Goal: Task Accomplishment & Management: Complete application form

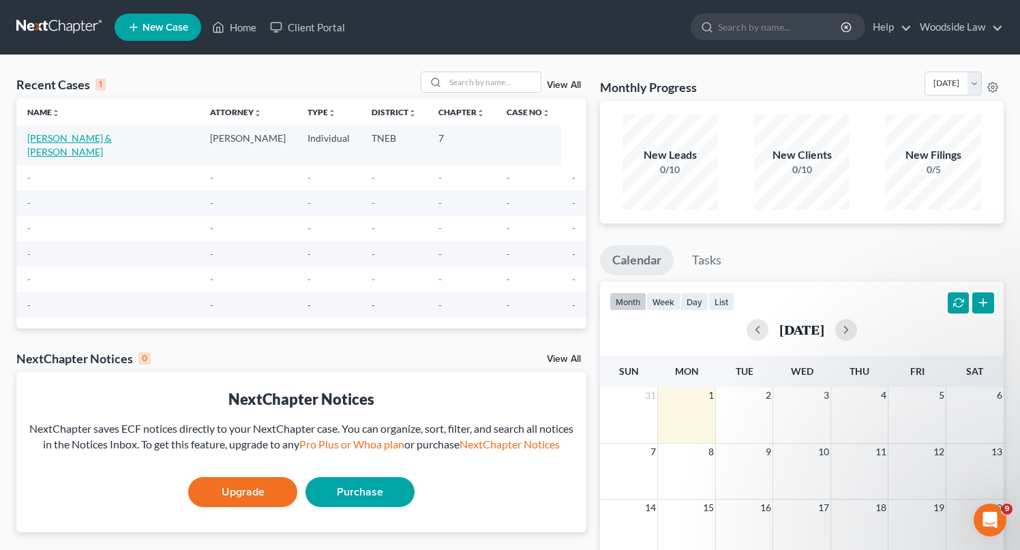
click at [87, 135] on link "[PERSON_NAME] & [PERSON_NAME]" at bounding box center [69, 144] width 85 height 25
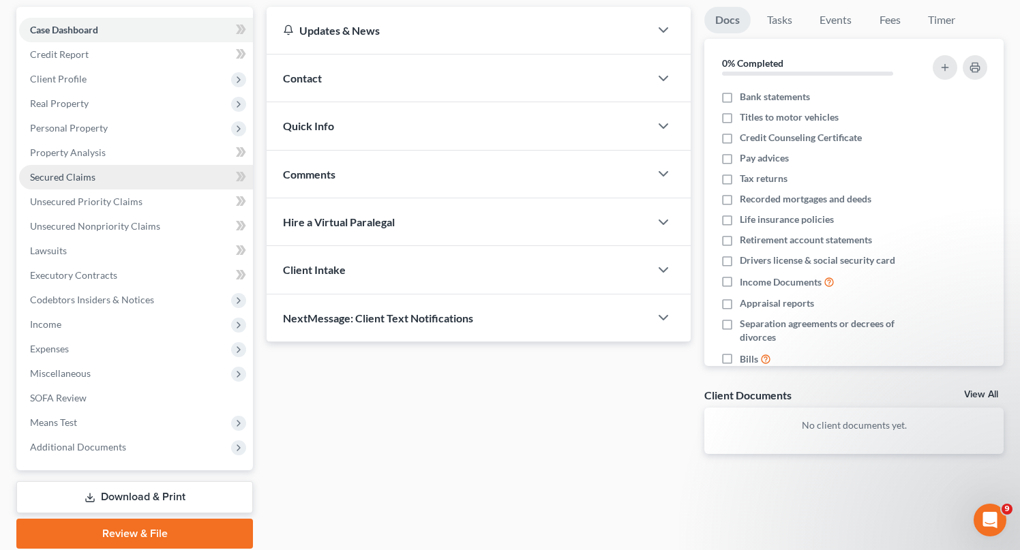
scroll to position [140, 0]
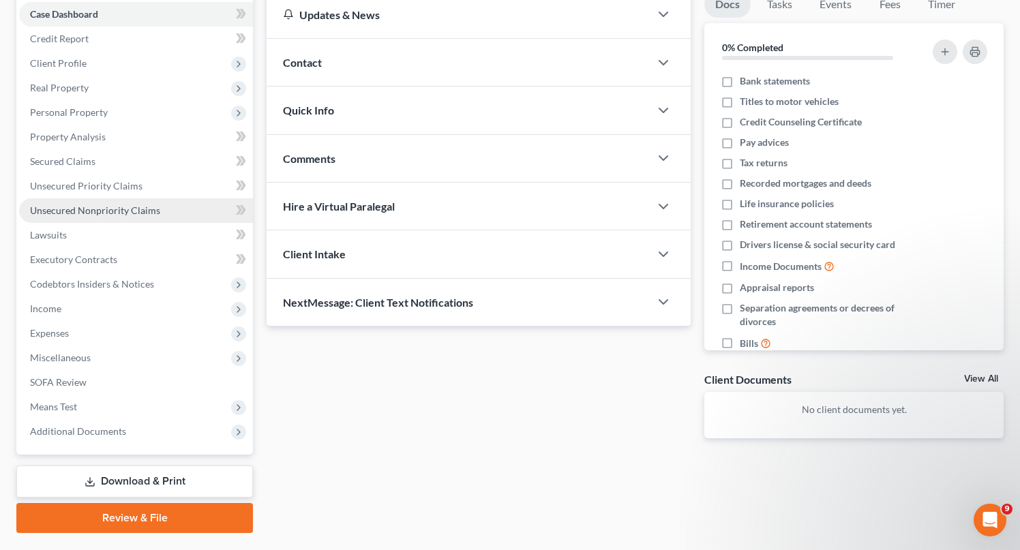
click at [131, 211] on span "Unsecured Nonpriority Claims" at bounding box center [95, 211] width 130 height 12
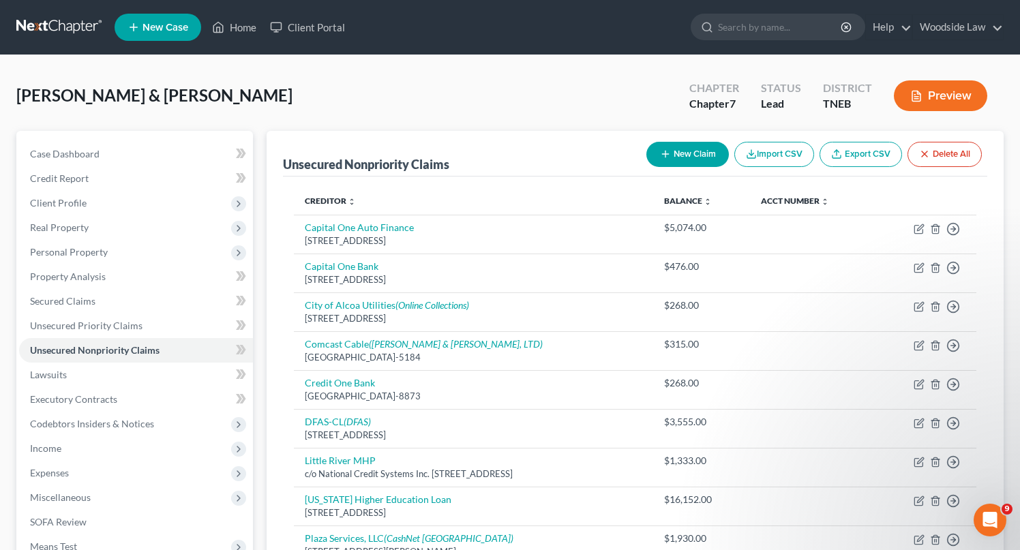
click at [702, 155] on button "New Claim" at bounding box center [687, 154] width 82 height 25
select select "2"
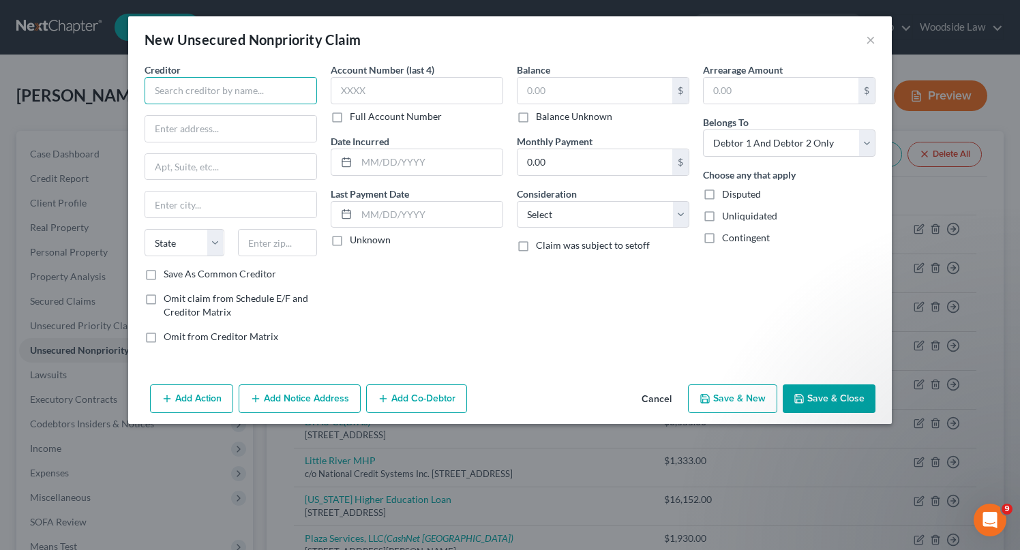
click at [282, 82] on input "text" at bounding box center [231, 90] width 172 height 27
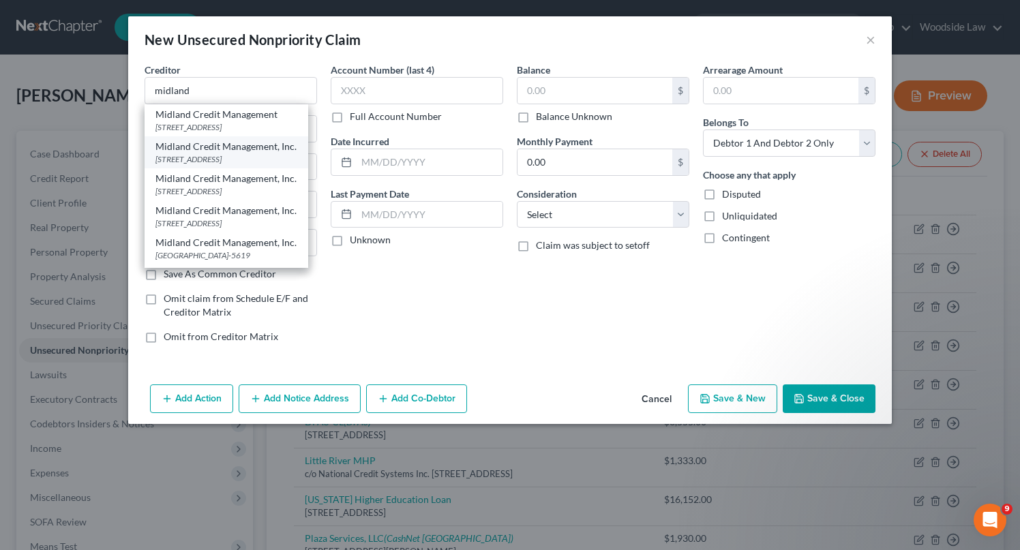
click at [295, 165] on div "[STREET_ADDRESS]" at bounding box center [226, 159] width 142 height 12
type input "Midland Credit Management, Inc."
type input "[STREET_ADDRESS]"
type input "Suite 300"
type input "[PERSON_NAME]"
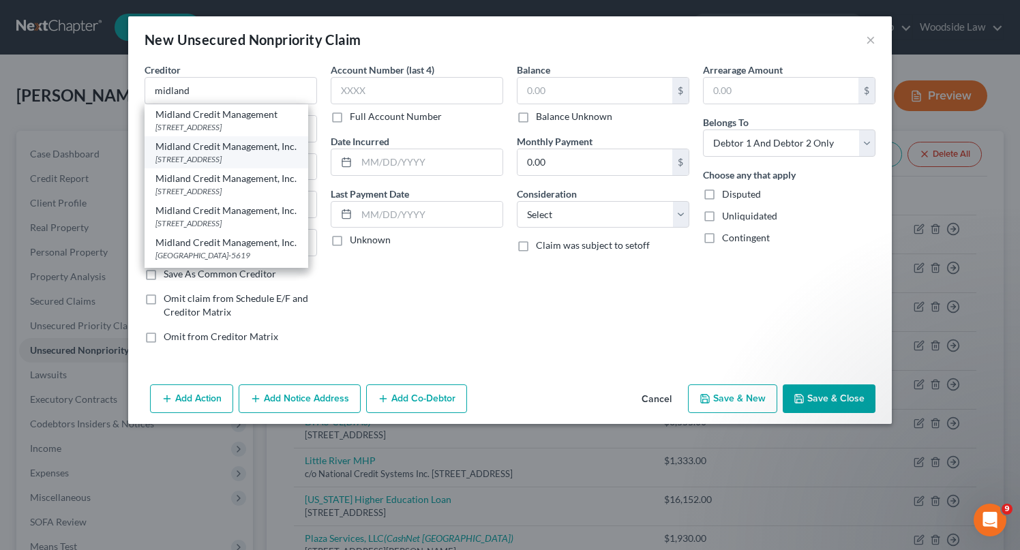
select select "23"
type input "48083-1271"
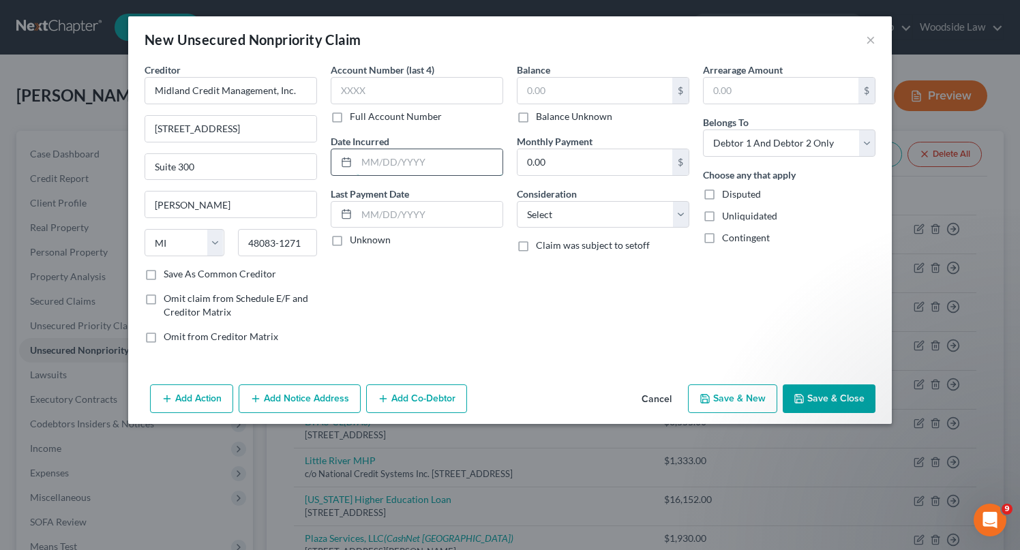
click at [420, 162] on input "text" at bounding box center [430, 162] width 146 height 26
type input "2019"
click at [580, 95] on input "text" at bounding box center [594, 91] width 155 height 26
type input "1,659"
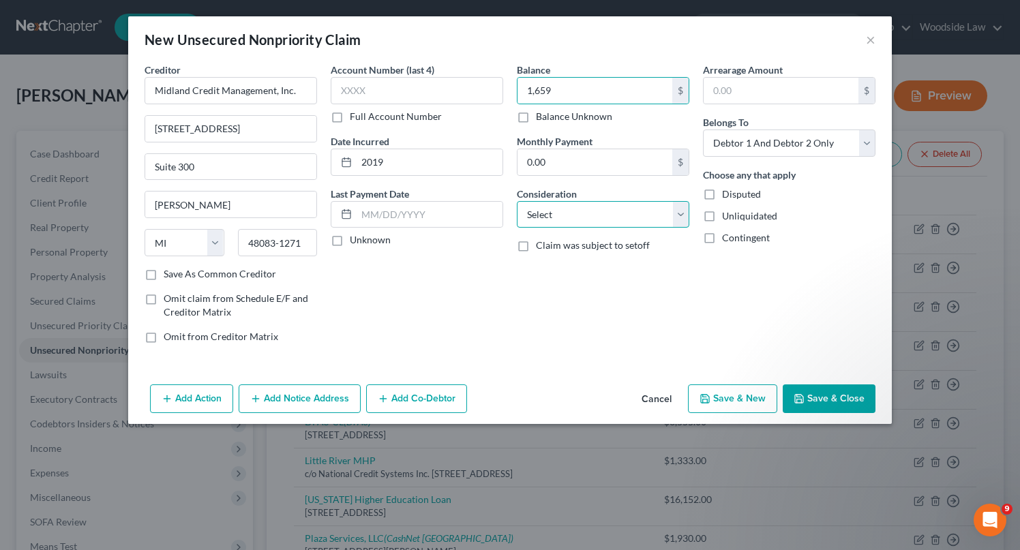
click at [637, 227] on select "Select Cable / Satellite Services Collection Agency Credit Card Debt Debt Couns…" at bounding box center [603, 214] width 172 height 27
select select "1"
click at [517, 201] on select "Select Cable / Satellite Services Collection Agency Credit Card Debt Debt Couns…" at bounding box center [603, 214] width 172 height 27
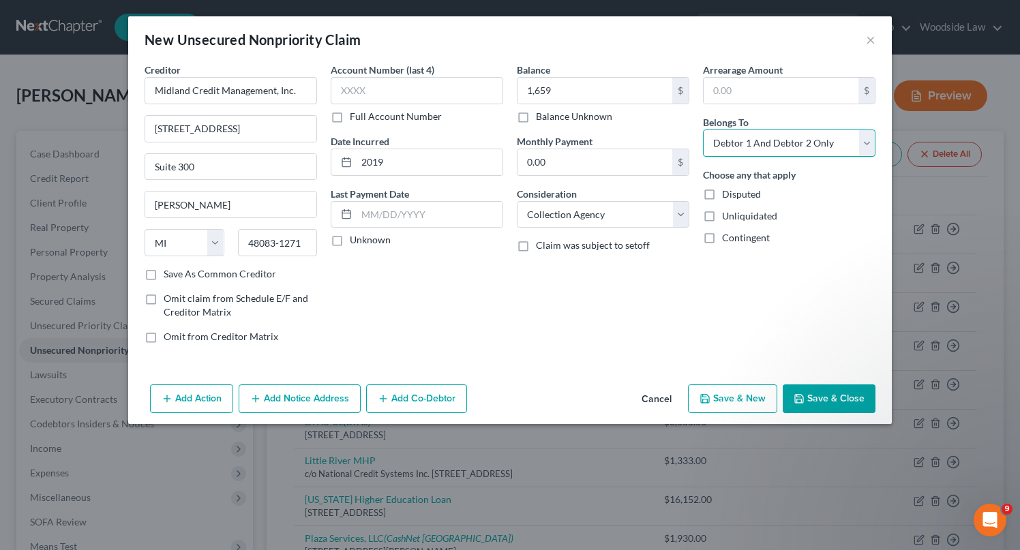
click at [774, 142] on select "Select Debtor 1 Only Debtor 2 Only Debtor 1 And Debtor 2 Only At Least One Of T…" at bounding box center [789, 143] width 172 height 27
select select "1"
click at [703, 130] on select "Select Debtor 1 Only Debtor 2 Only Debtor 1 And Debtor 2 Only At Least One Of T…" at bounding box center [789, 143] width 172 height 27
click at [738, 401] on button "Save & New" at bounding box center [732, 399] width 89 height 29
select select "2"
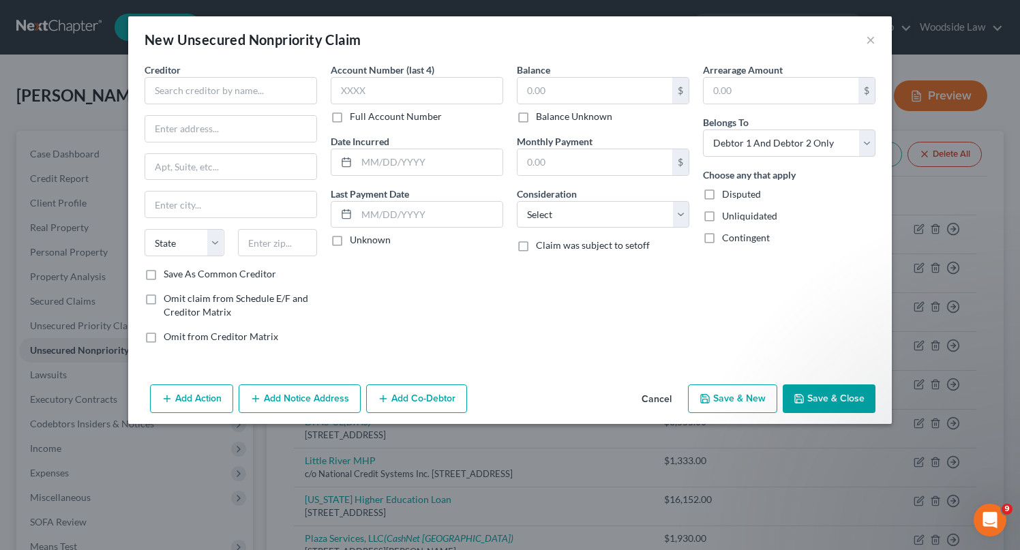
type input "1,659.00"
click at [220, 85] on input "text" at bounding box center [231, 90] width 172 height 27
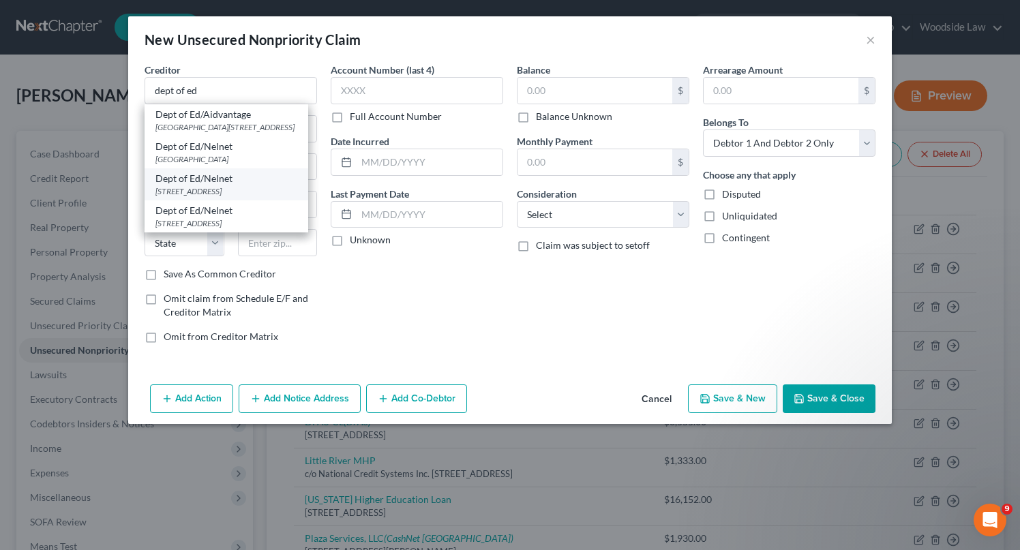
click at [248, 197] on div "[STREET_ADDRESS]" at bounding box center [226, 191] width 142 height 12
type input "Dept of Ed/Nelnet"
type input "[STREET_ADDRESS]"
type input "Lincoln"
select select "30"
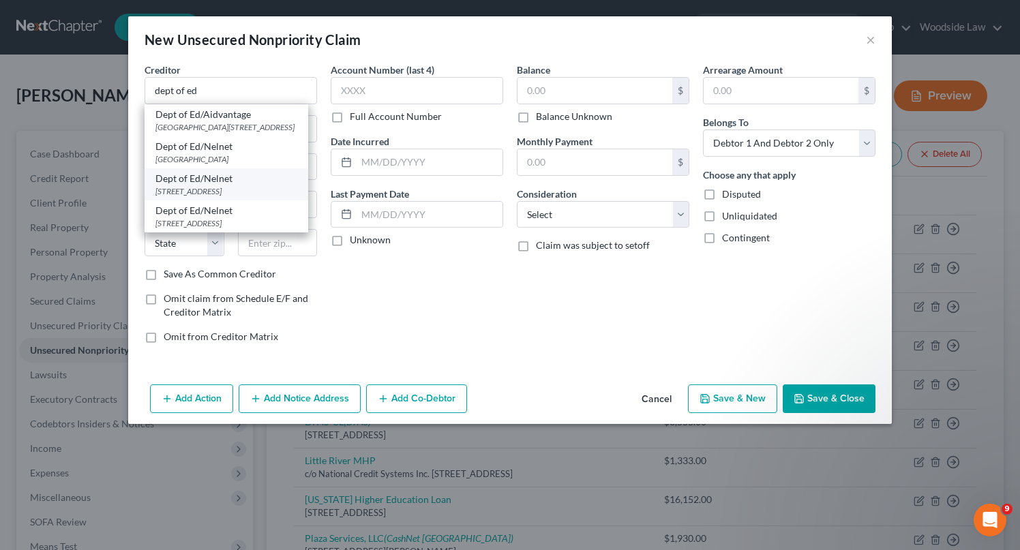
type input "68508-1904"
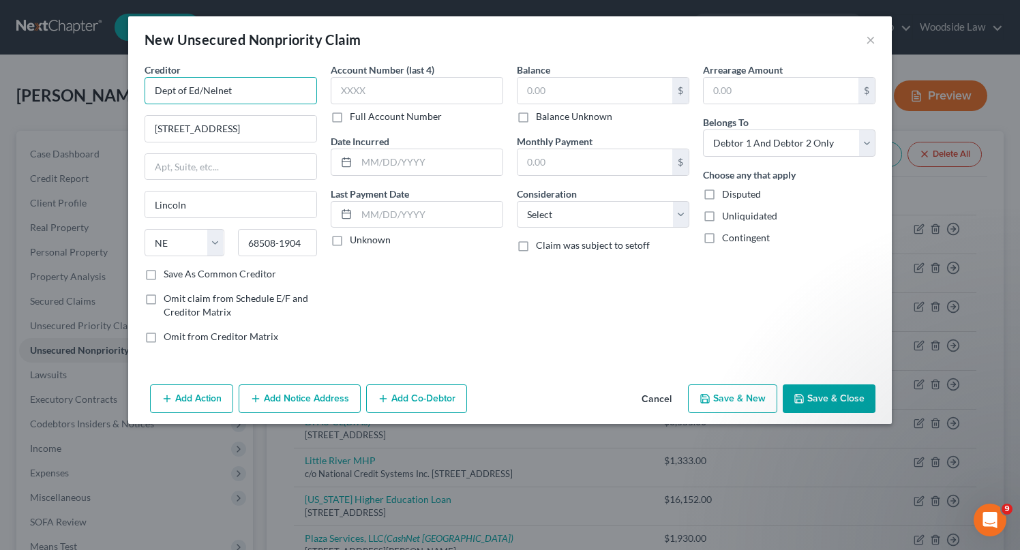
click at [239, 91] on input "Dept of Ed/Nelnet" at bounding box center [231, 90] width 172 height 27
type input "Dept of Ed"
click at [269, 131] on input "[STREET_ADDRESS]" at bounding box center [230, 129] width 171 height 26
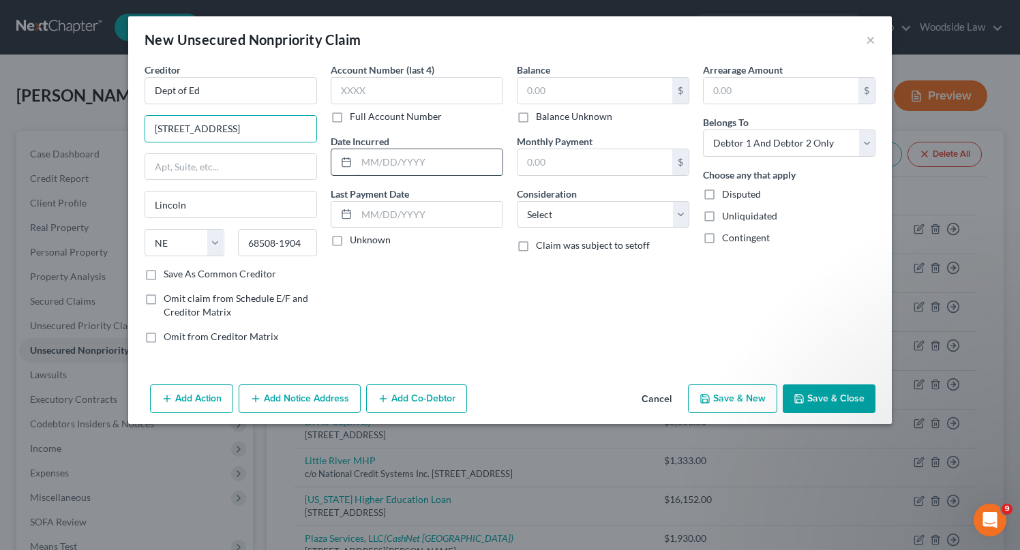
click at [415, 157] on input "text" at bounding box center [430, 162] width 146 height 26
click at [447, 158] on input "2020" at bounding box center [430, 162] width 146 height 26
click at [383, 165] on input "[DATE]-[DATE]" at bounding box center [430, 162] width 146 height 26
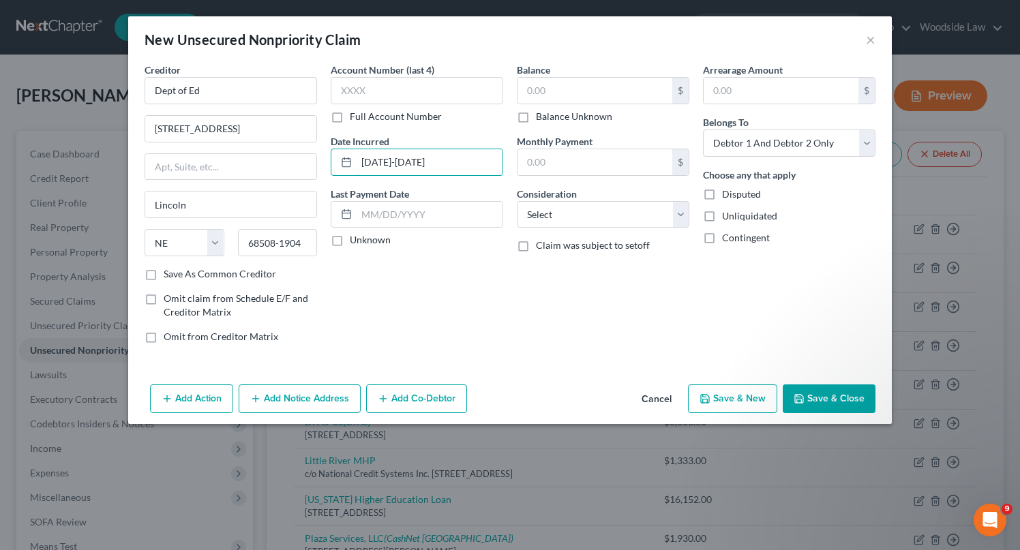
type input "[DATE]-[DATE]"
click at [560, 87] on input "text" at bounding box center [594, 91] width 155 height 26
type input "52,700"
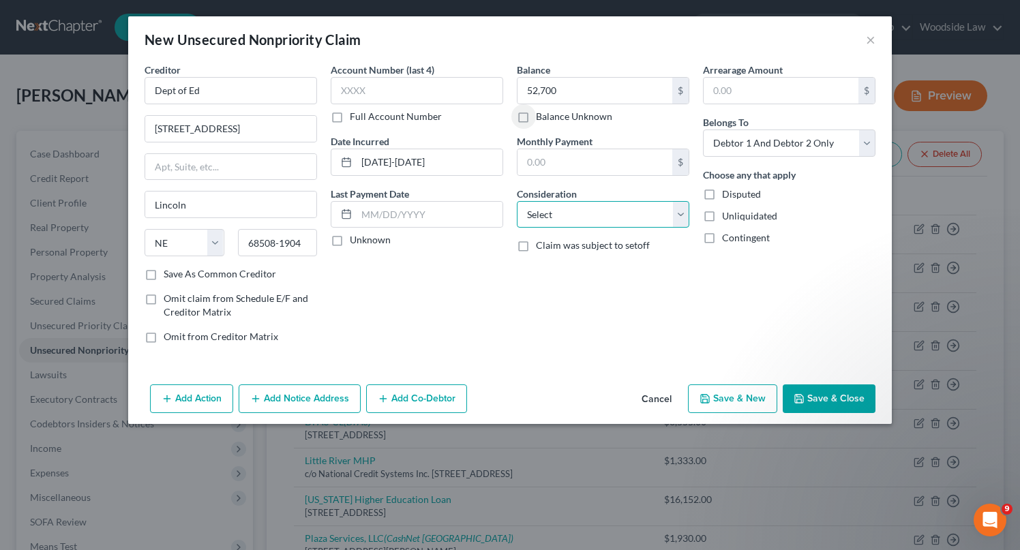
click at [647, 220] on select "Select Cable / Satellite Services Collection Agency Credit Card Debt Debt Couns…" at bounding box center [603, 214] width 172 height 27
select select "17"
click at [517, 201] on select "Select Cable / Satellite Services Collection Agency Credit Card Debt Debt Couns…" at bounding box center [603, 214] width 172 height 27
click at [826, 134] on select "Select Debtor 1 Only Debtor 2 Only Debtor 1 And Debtor 2 Only At Least One Of T…" at bounding box center [789, 143] width 172 height 27
select select "1"
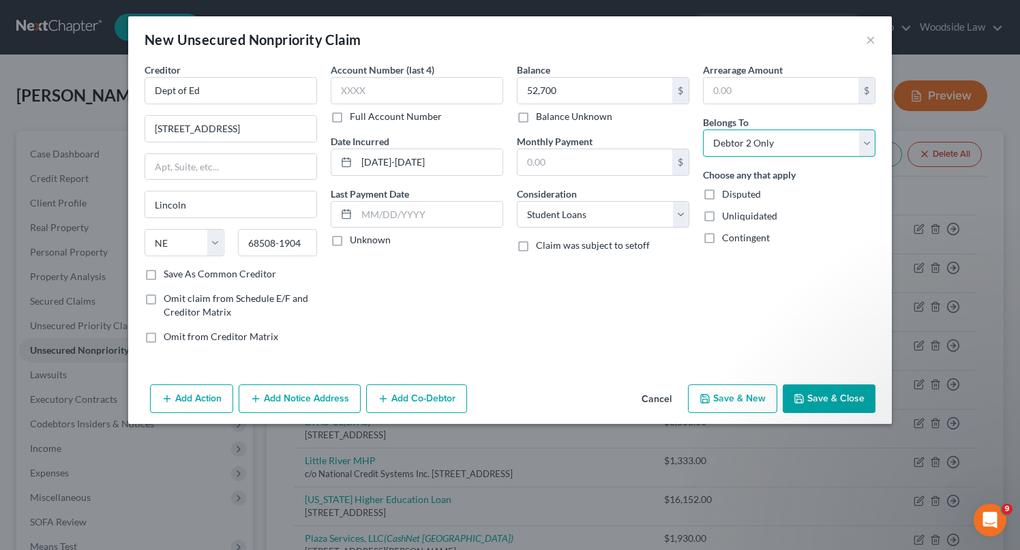
click at [703, 130] on select "Select Debtor 1 Only Debtor 2 Only Debtor 1 And Debtor 2 Only At Least One Of T…" at bounding box center [789, 143] width 172 height 27
click at [750, 396] on button "Save & New" at bounding box center [732, 399] width 89 height 29
select select "2"
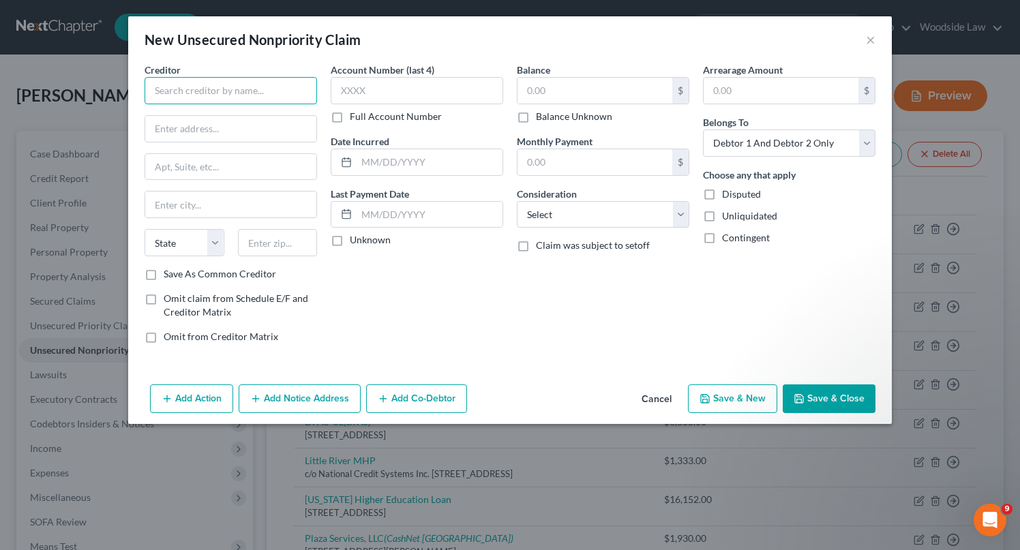
click at [228, 91] on input "text" at bounding box center [231, 90] width 172 height 27
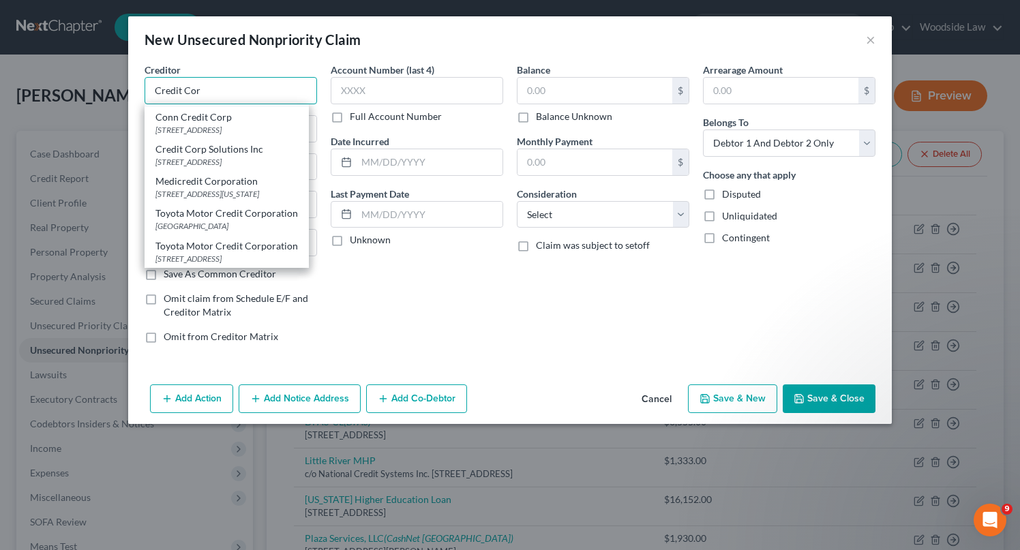
scroll to position [85, 0]
click at [226, 156] on div "[STREET_ADDRESS]" at bounding box center [226, 162] width 142 height 12
type input "Credit Corp Solutions Inc"
type input "[STREET_ADDRESS]"
type input "Suite 200"
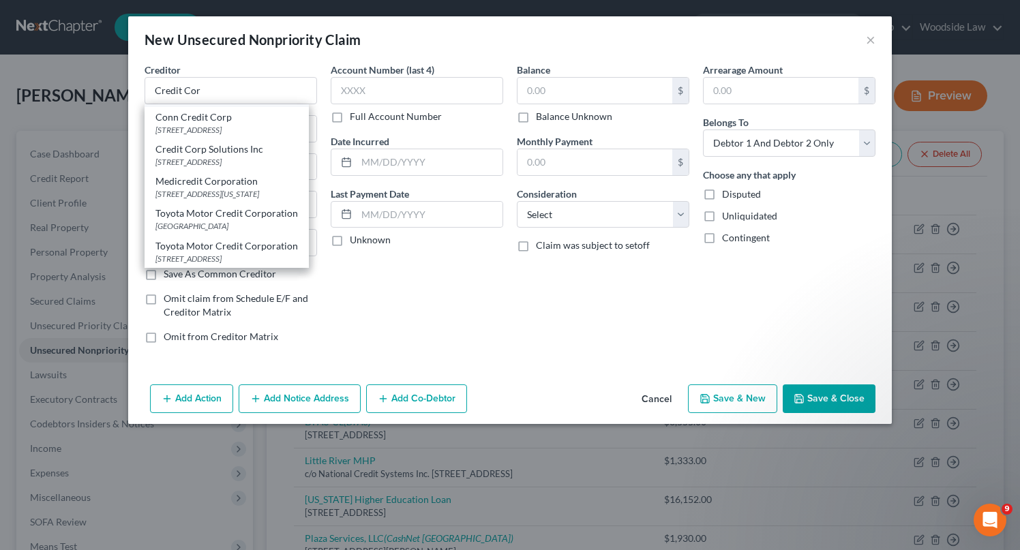
type input "[PERSON_NAME]"
select select "46"
type input "84020"
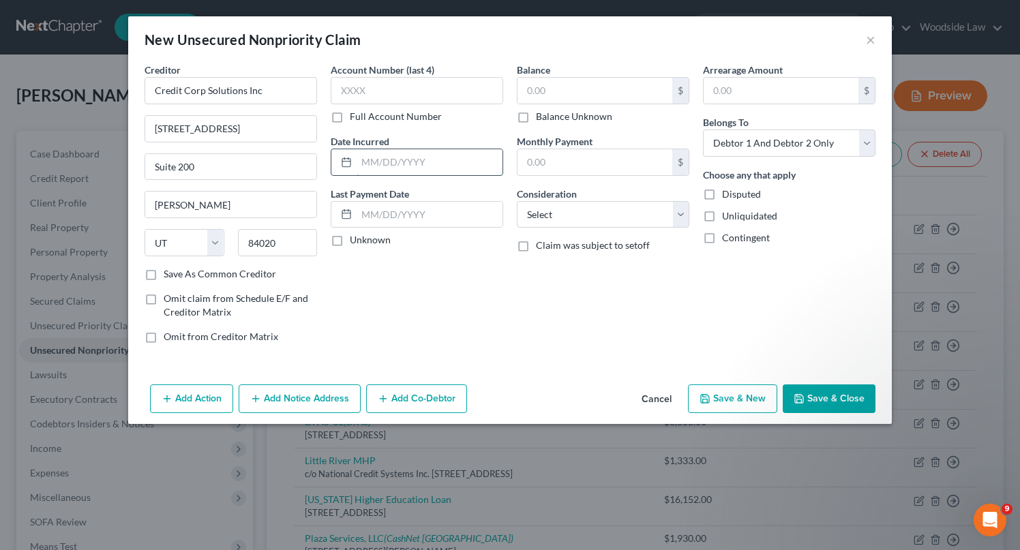
click at [430, 173] on input "text" at bounding box center [430, 162] width 146 height 26
type input "2022"
click at [595, 99] on input "text" at bounding box center [594, 91] width 155 height 26
type input "12,639"
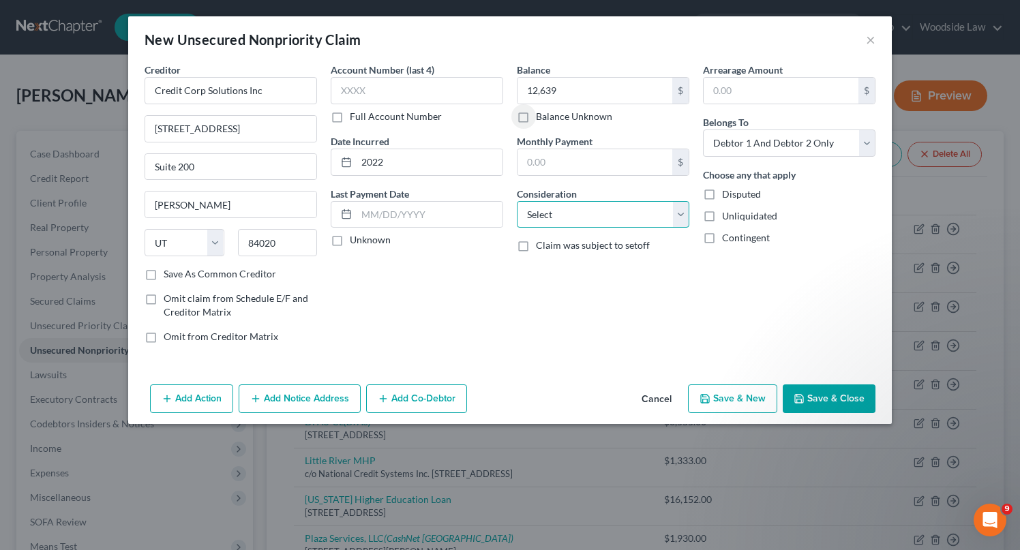
click at [654, 215] on select "Select Cable / Satellite Services Collection Agency Credit Card Debt Debt Couns…" at bounding box center [603, 214] width 172 height 27
select select "1"
click at [517, 201] on select "Select Cable / Satellite Services Collection Agency Credit Card Debt Debt Couns…" at bounding box center [603, 214] width 172 height 27
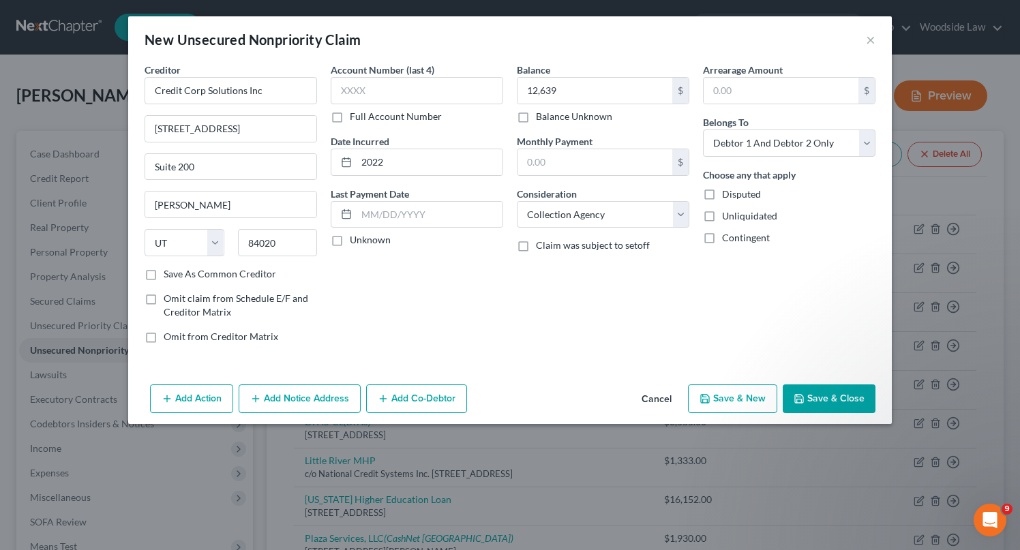
click at [750, 389] on button "Save & New" at bounding box center [732, 399] width 89 height 29
select select "2"
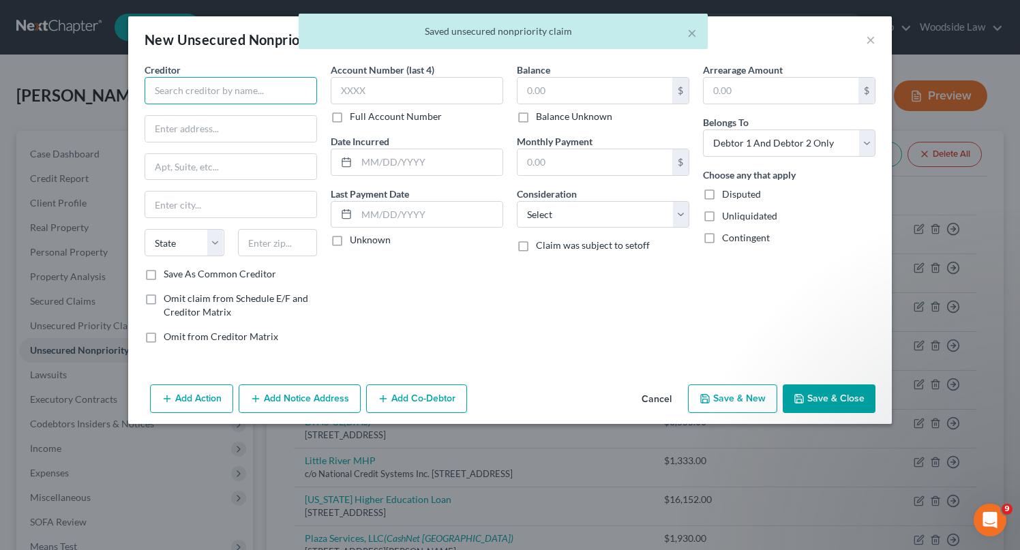
click at [286, 97] on input "text" at bounding box center [231, 90] width 172 height 27
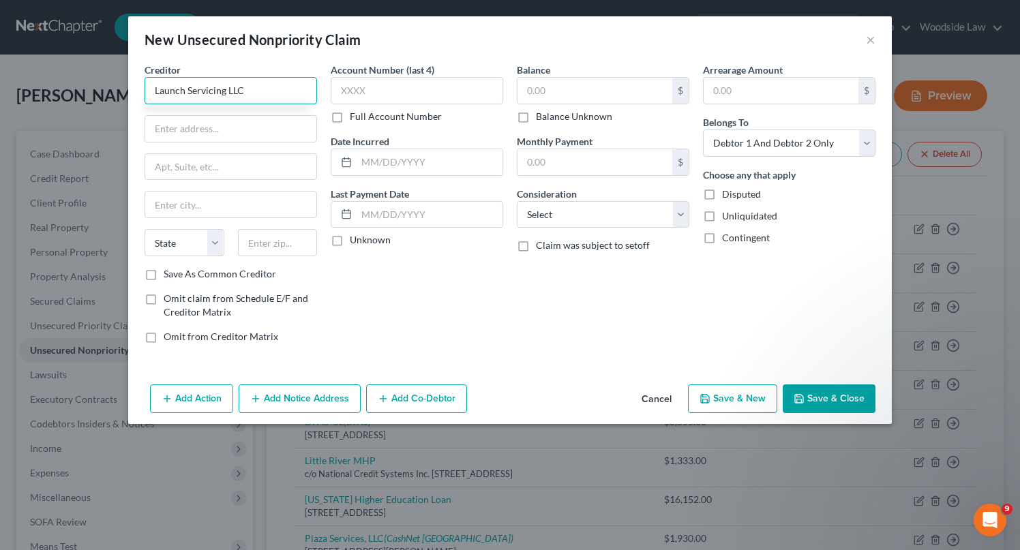
type input "Launch Servicing LLC"
type input "[STREET_ADDRESS]"
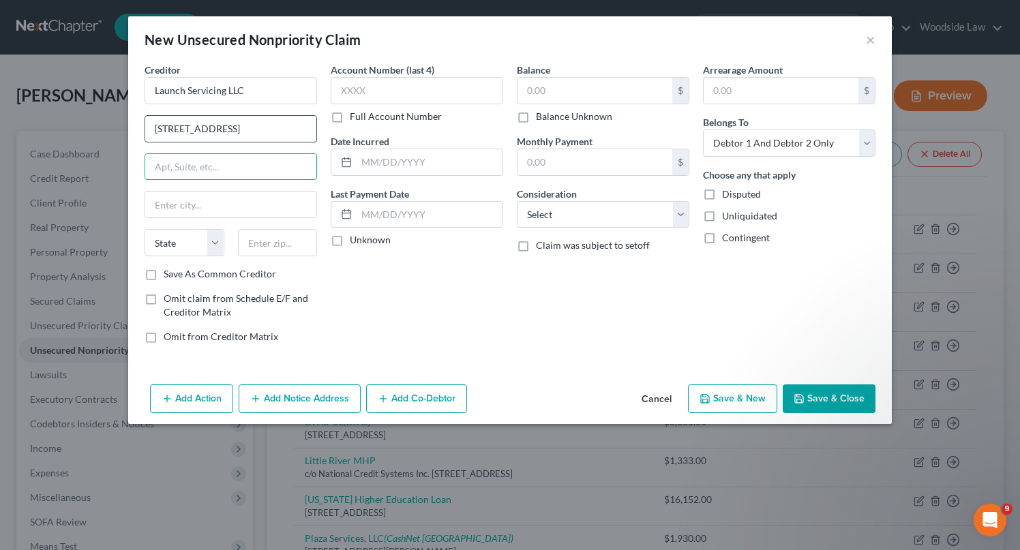
type input "s"
type input "Suite 400"
type input "57108"
type input "[GEOGRAPHIC_DATA]"
select select "43"
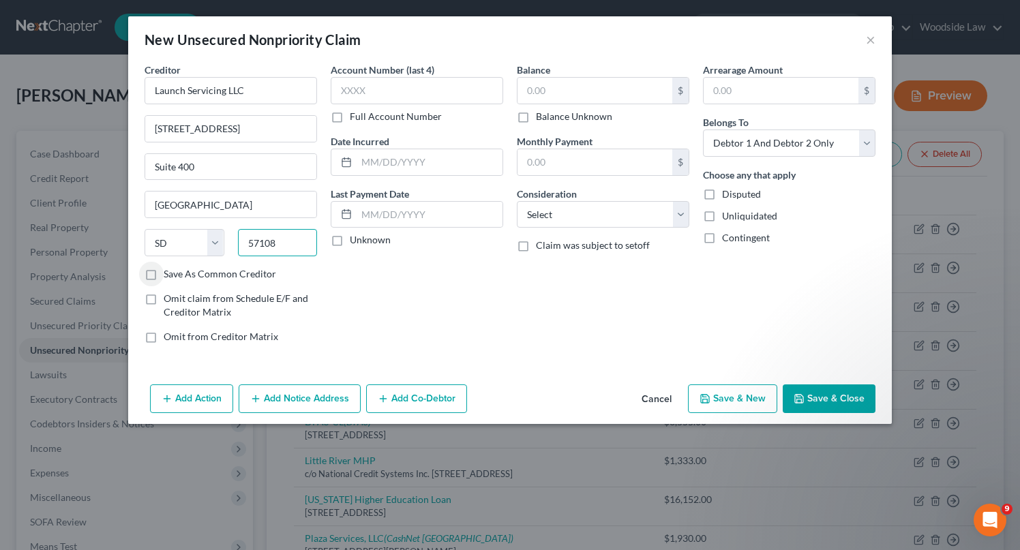
click at [295, 246] on input "57108" at bounding box center [278, 242] width 80 height 27
type input "57108-8809"
click at [443, 165] on input "text" at bounding box center [430, 162] width 146 height 26
type input "2016"
click at [624, 87] on input "text" at bounding box center [594, 91] width 155 height 26
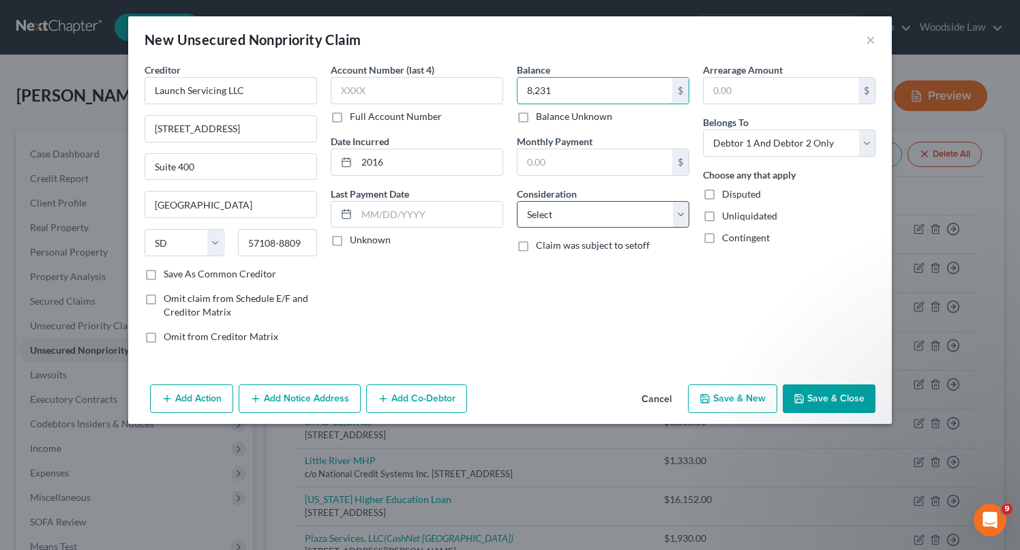
type input "8,231"
click at [661, 211] on select "Select Cable / Satellite Services Collection Agency Credit Card Debt Debt Couns…" at bounding box center [603, 214] width 172 height 27
select select "17"
click at [517, 201] on select "Select Cable / Satellite Services Collection Agency Credit Card Debt Debt Couns…" at bounding box center [603, 214] width 172 height 27
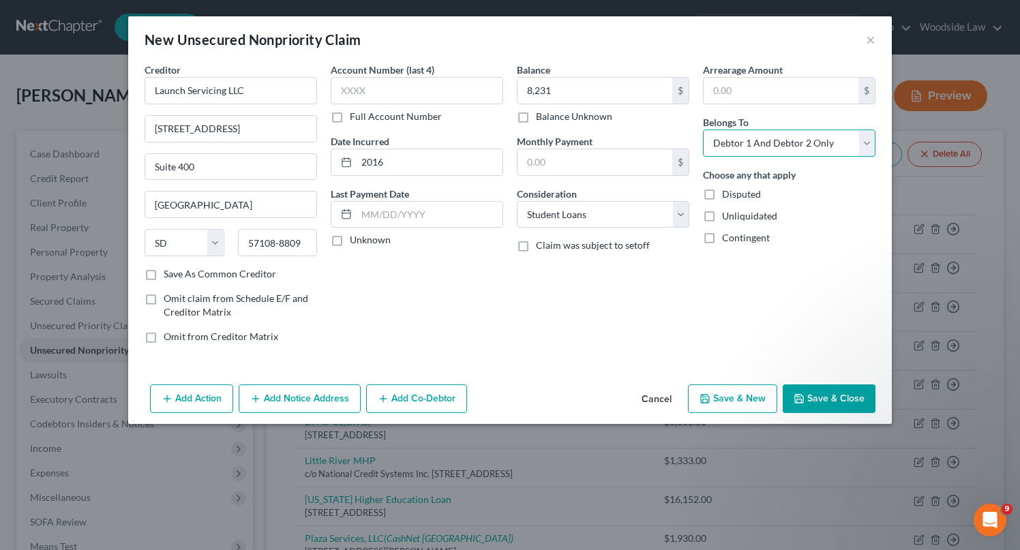
click at [788, 136] on select "Select Debtor 1 Only Debtor 2 Only Debtor 1 And Debtor 2 Only At Least One Of T…" at bounding box center [789, 143] width 172 height 27
select select "1"
click at [703, 130] on select "Select Debtor 1 Only Debtor 2 Only Debtor 1 And Debtor 2 Only At Least One Of T…" at bounding box center [789, 143] width 172 height 27
click at [798, 396] on polyline "button" at bounding box center [798, 396] width 3 height 2
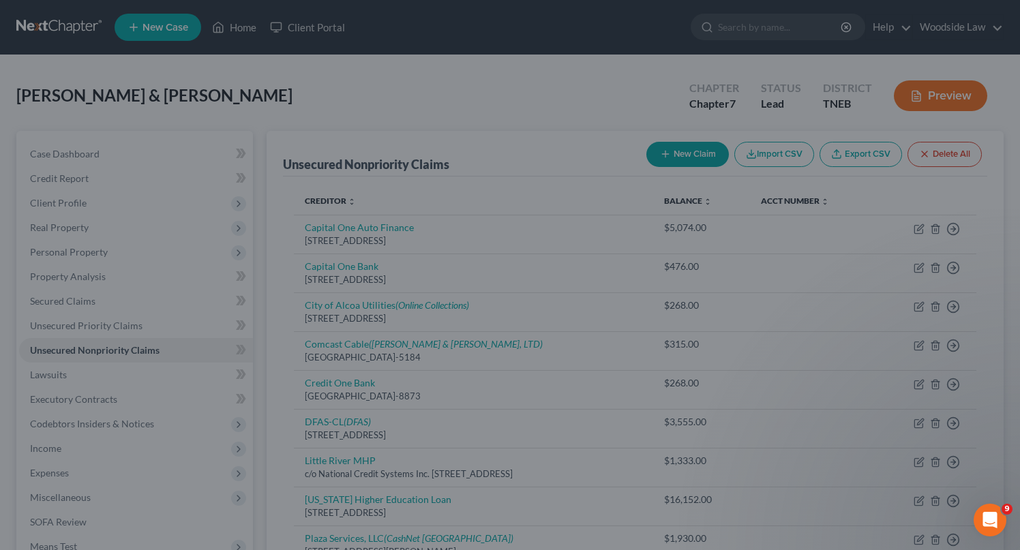
type input "8,231.00"
type input "0.00"
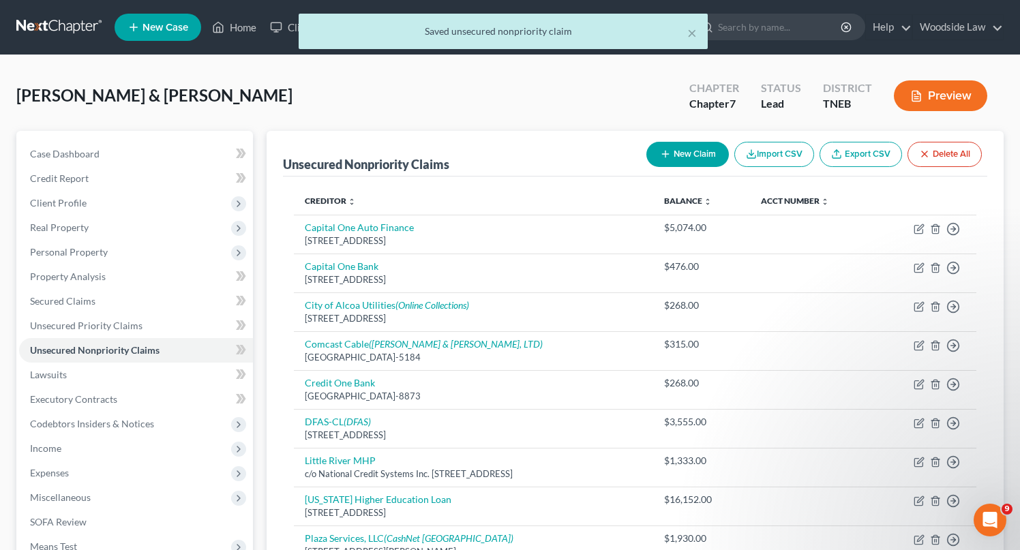
scroll to position [472, 0]
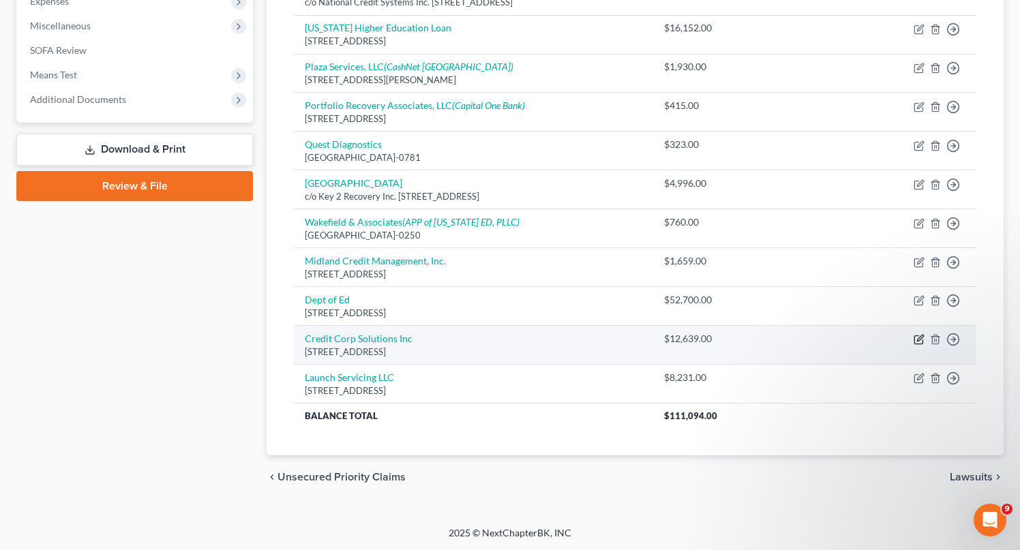
click at [916, 338] on icon "button" at bounding box center [919, 339] width 11 height 11
select select "46"
select select "1"
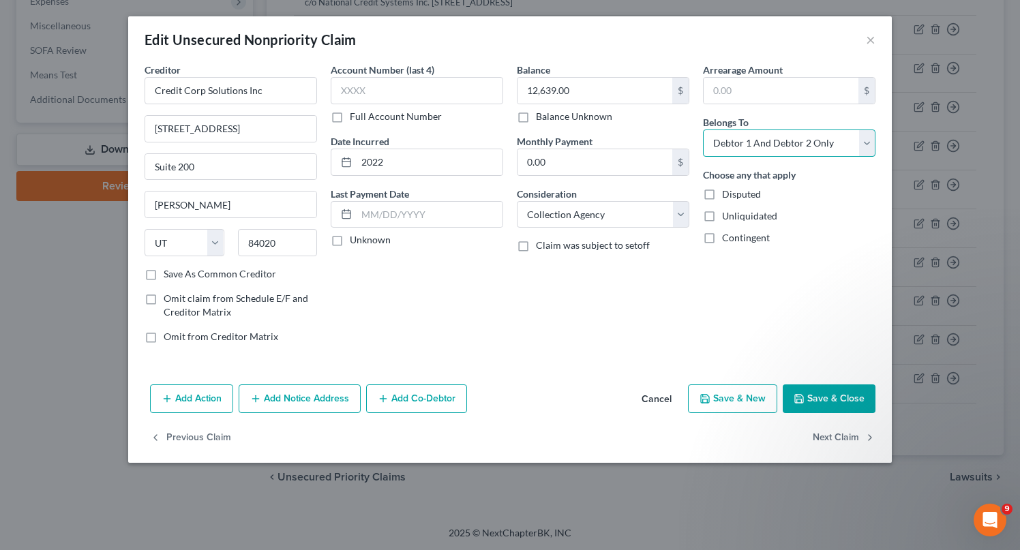
click at [789, 153] on select "Select Debtor 1 Only Debtor 2 Only Debtor 1 And Debtor 2 Only At Least One Of T…" at bounding box center [789, 143] width 172 height 27
select select "1"
click at [703, 130] on select "Select Debtor 1 Only Debtor 2 Only Debtor 1 And Debtor 2 Only At Least One Of T…" at bounding box center [789, 143] width 172 height 27
click at [825, 405] on button "Save & Close" at bounding box center [829, 399] width 93 height 29
type input "0"
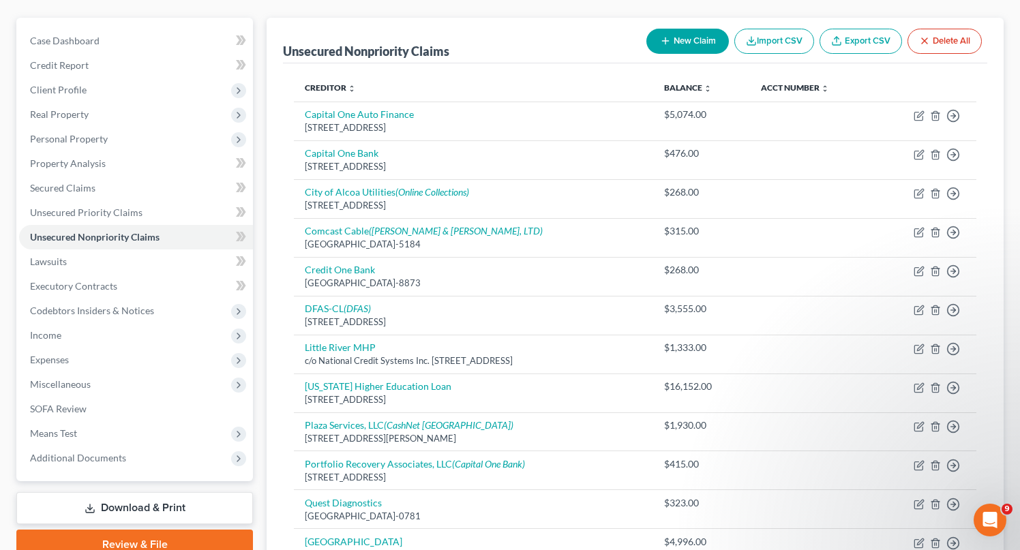
scroll to position [0, 0]
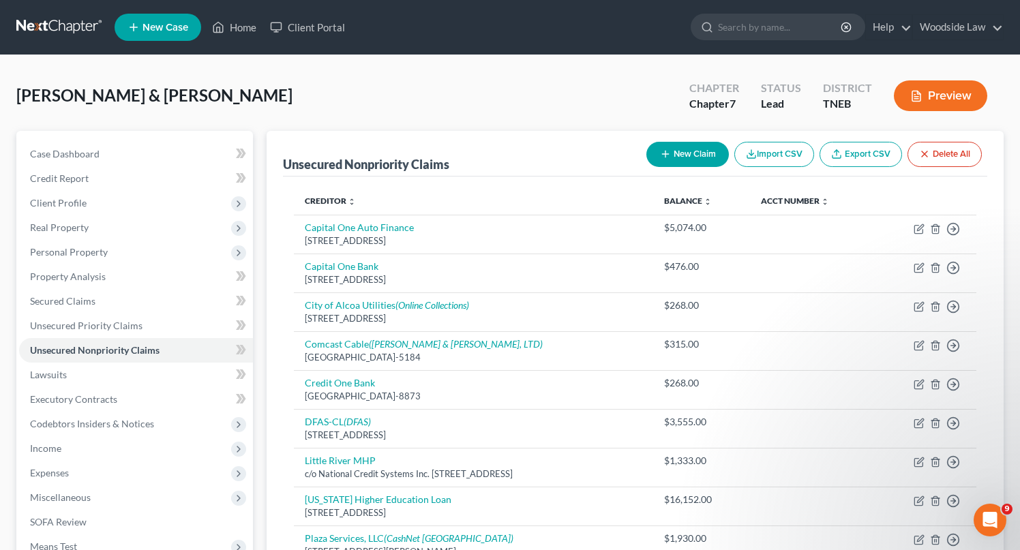
click at [686, 145] on button "New Claim" at bounding box center [687, 154] width 82 height 25
select select "2"
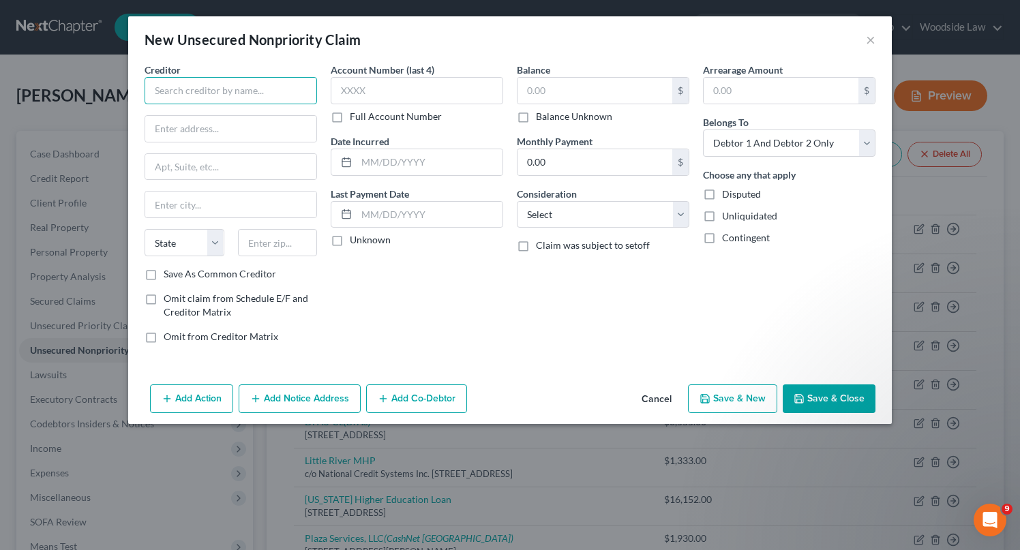
click at [243, 91] on input "text" at bounding box center [231, 90] width 172 height 27
type input "IC Systems"
type input "[STREET_ADDRESS]"
click at [301, 252] on input "text" at bounding box center [278, 242] width 80 height 27
type input "55127"
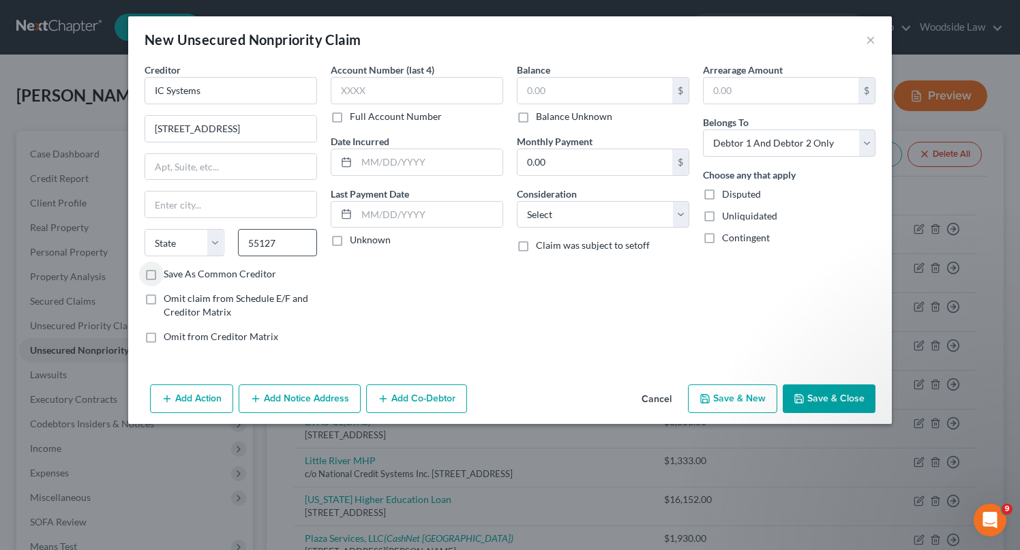
type input "Saint [PERSON_NAME]"
select select "24"
click at [292, 246] on input "55127" at bounding box center [278, 242] width 80 height 27
type input "55127-2557"
click at [164, 272] on label "Save As Common Creditor" at bounding box center [220, 274] width 112 height 14
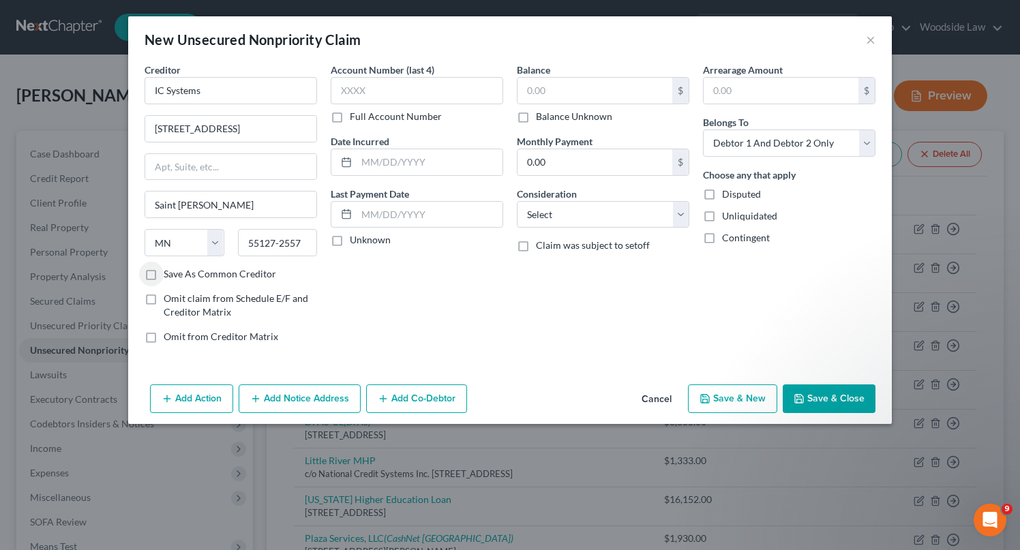
click at [169, 272] on input "Save As Common Creditor" at bounding box center [173, 271] width 9 height 9
checkbox input "true"
click at [472, 163] on input "text" at bounding box center [430, 162] width 146 height 26
type input "2022"
click at [626, 95] on input "text" at bounding box center [594, 91] width 155 height 26
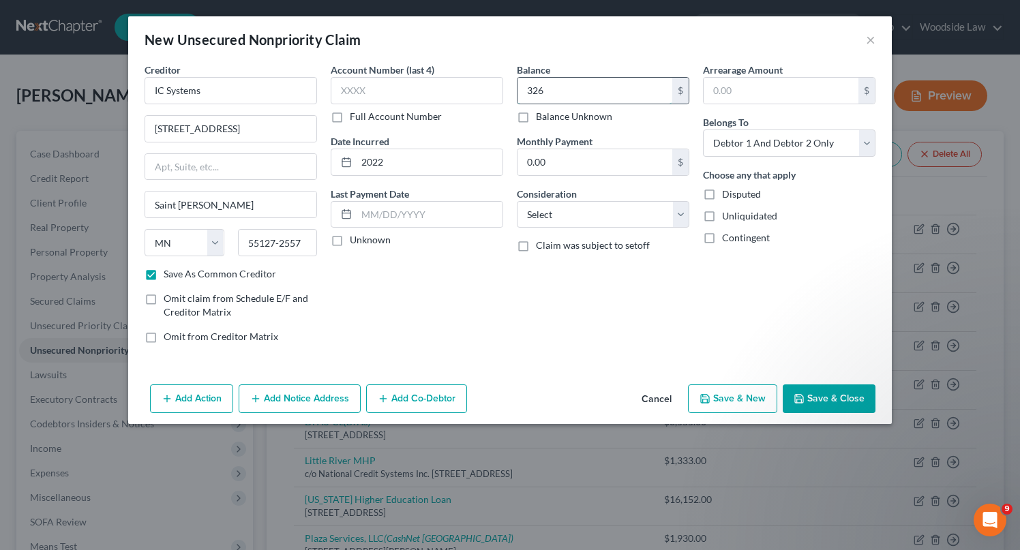
type input "326"
click at [641, 207] on select "Select Cable / Satellite Services Collection Agency Credit Card Debt Debt Couns…" at bounding box center [603, 214] width 172 height 27
click at [517, 201] on select "Select Cable / Satellite Services Collection Agency Credit Card Debt Debt Couns…" at bounding box center [603, 214] width 172 height 27
click at [637, 207] on select "Select Cable / Satellite Services Collection Agency Credit Card Debt Debt Couns…" at bounding box center [603, 214] width 172 height 27
select select "14"
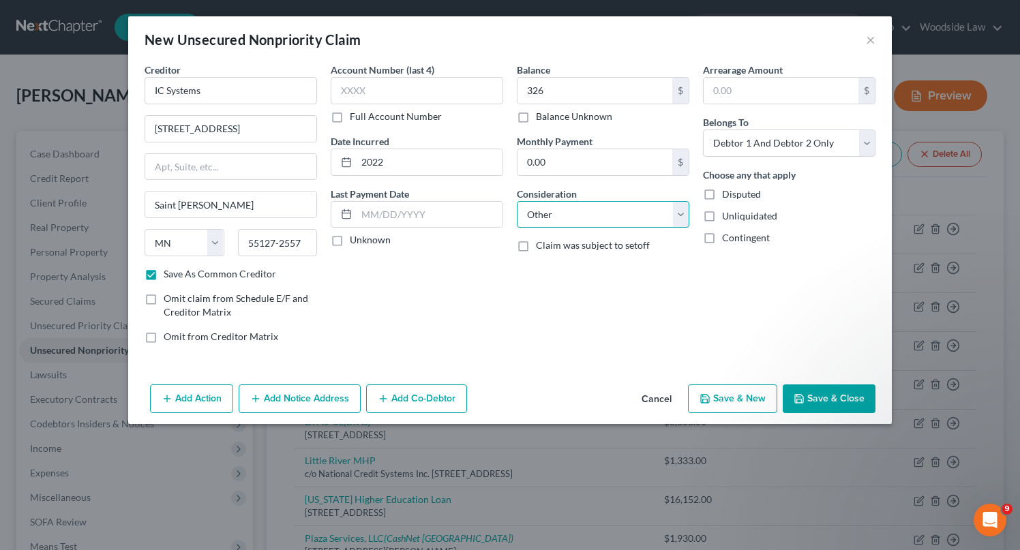
click at [517, 201] on select "Select Cable / Satellite Services Collection Agency Credit Card Debt Debt Couns…" at bounding box center [603, 214] width 172 height 27
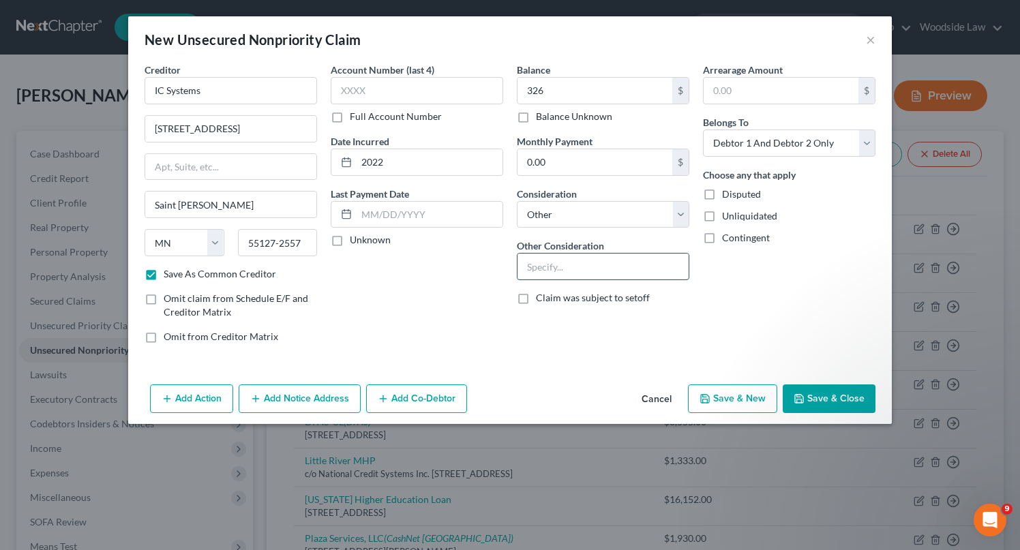
click at [586, 277] on input "text" at bounding box center [602, 267] width 171 height 26
click at [526, 268] on input "Charter Communications" at bounding box center [602, 267] width 171 height 26
type input "Charter Communications"
click at [800, 397] on polyline "button" at bounding box center [798, 396] width 3 height 2
checkbox input "false"
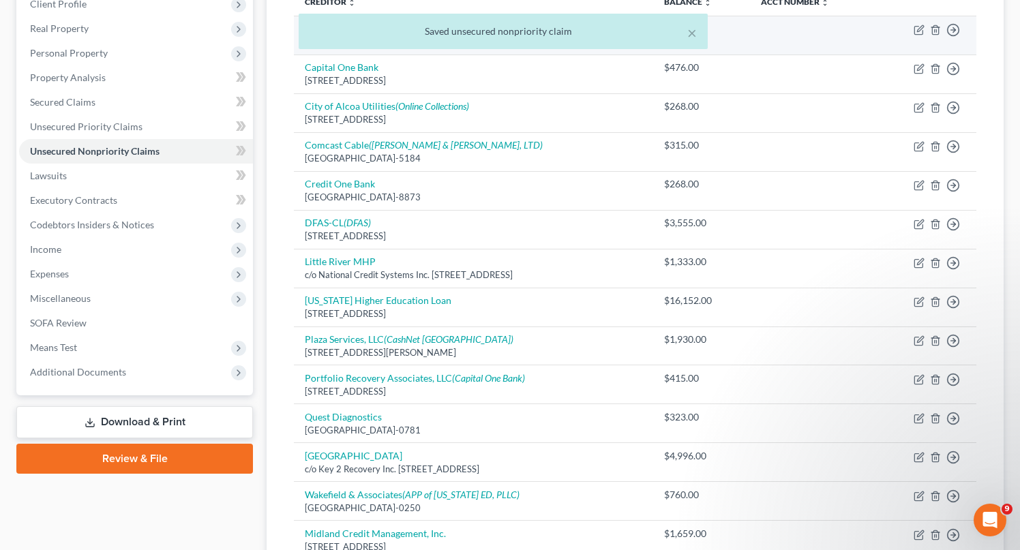
scroll to position [511, 0]
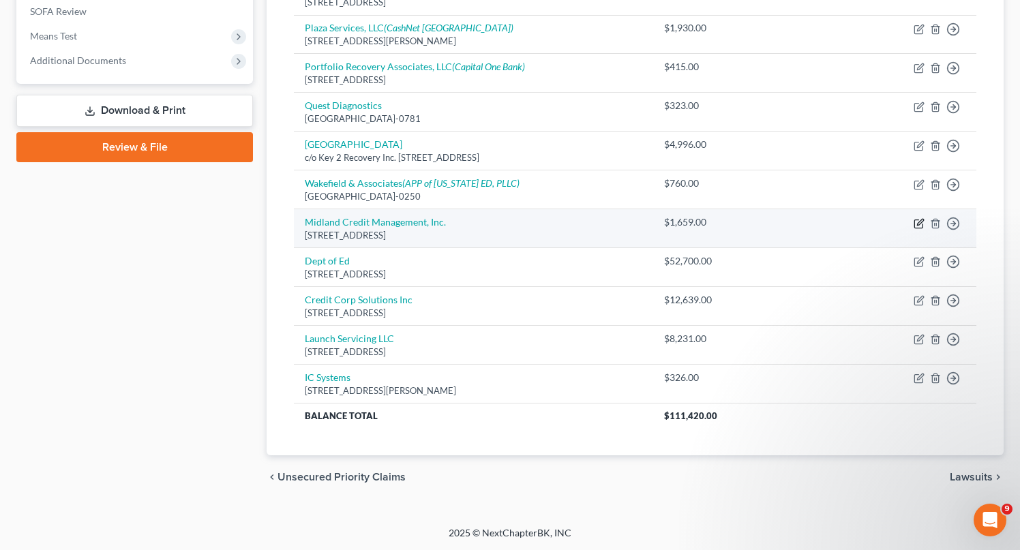
click at [916, 224] on icon "button" at bounding box center [919, 223] width 11 height 11
select select "23"
select select "1"
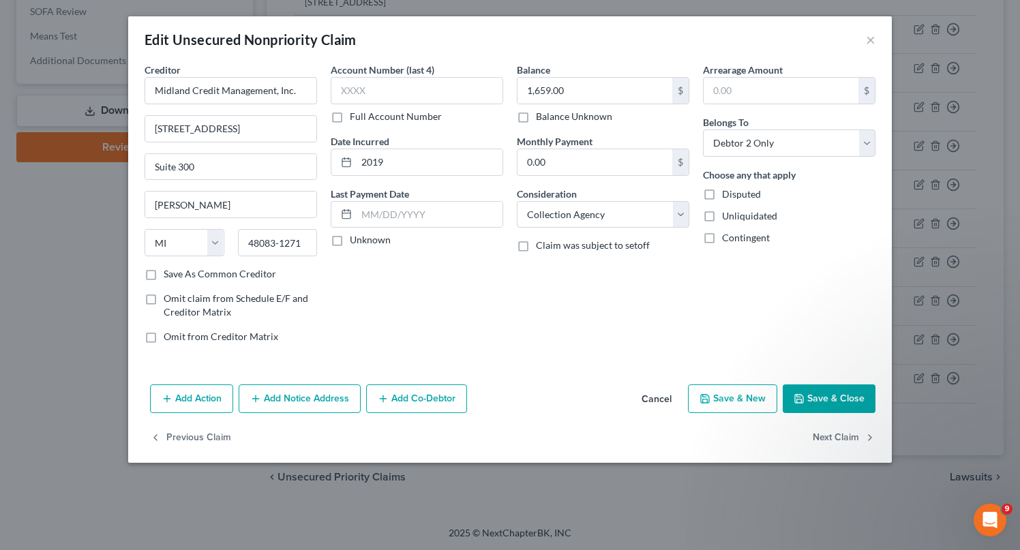
click at [819, 392] on button "Save & Close" at bounding box center [829, 399] width 93 height 29
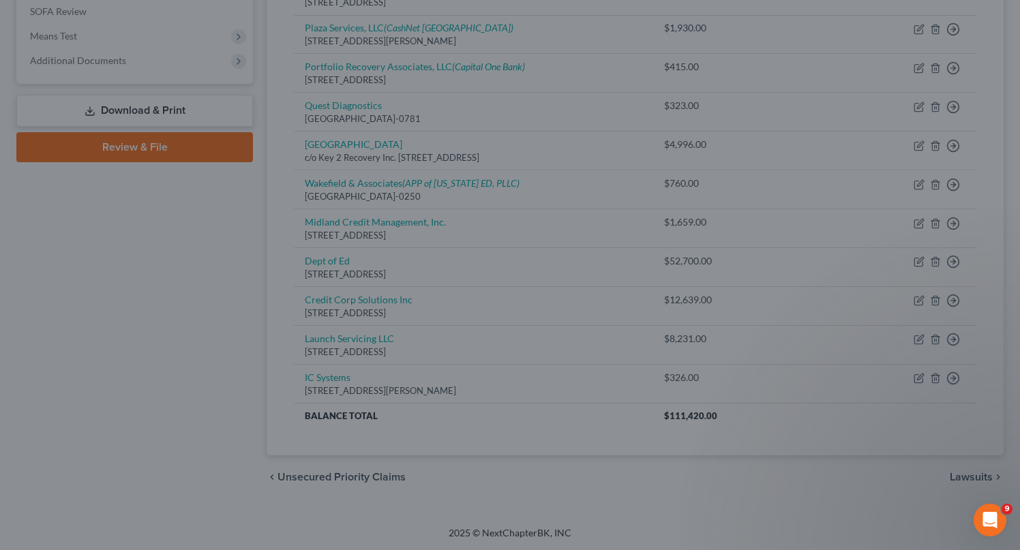
type input "0"
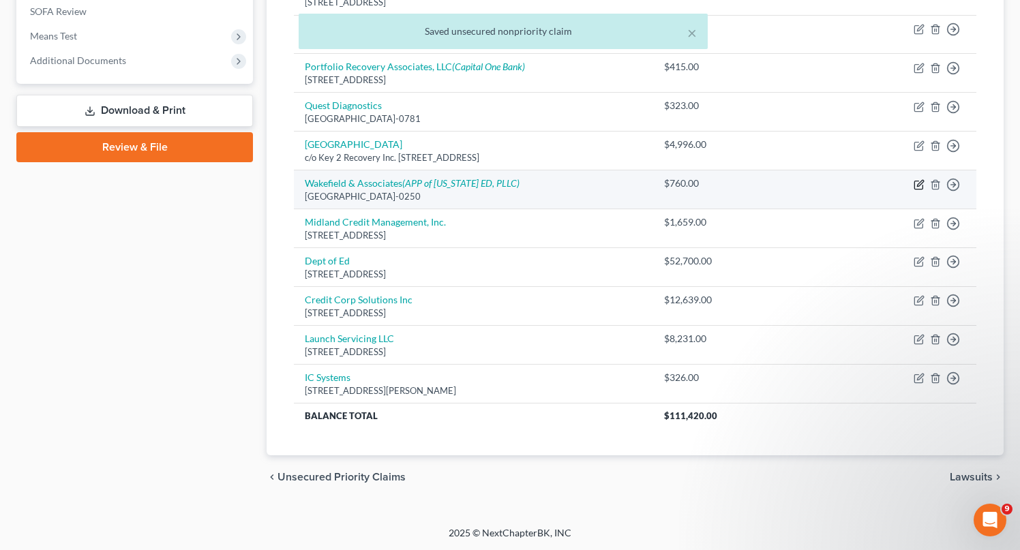
click at [917, 181] on icon "button" at bounding box center [918, 185] width 8 height 8
select select "44"
select select "9"
select select "2"
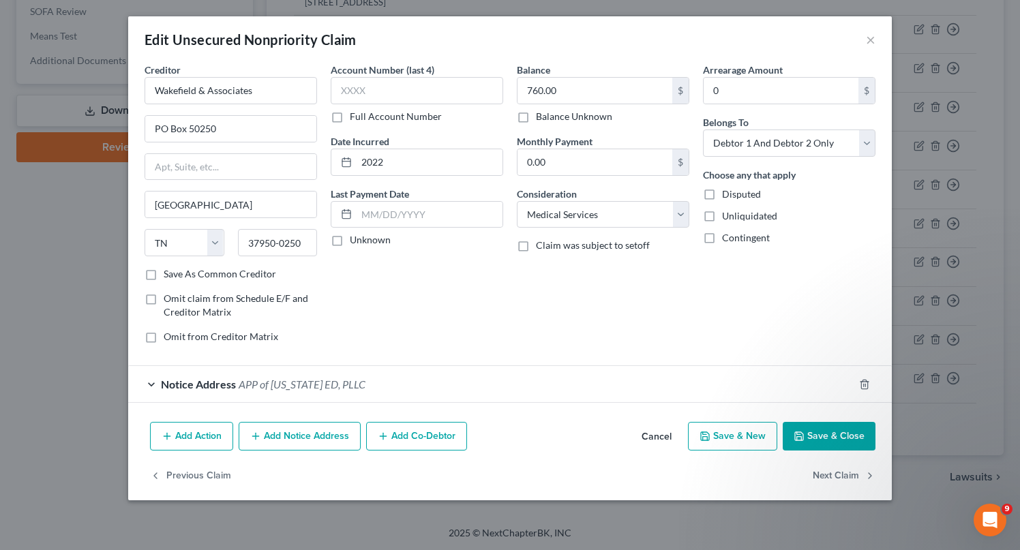
click at [821, 425] on button "Save & Close" at bounding box center [829, 436] width 93 height 29
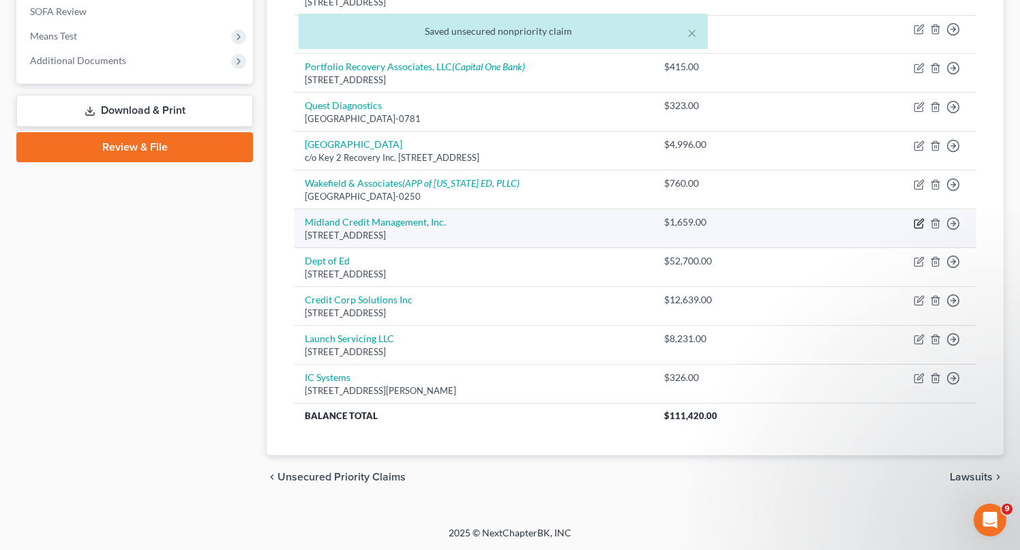
click at [918, 224] on icon "button" at bounding box center [920, 222] width 6 height 6
select select "23"
select select "1"
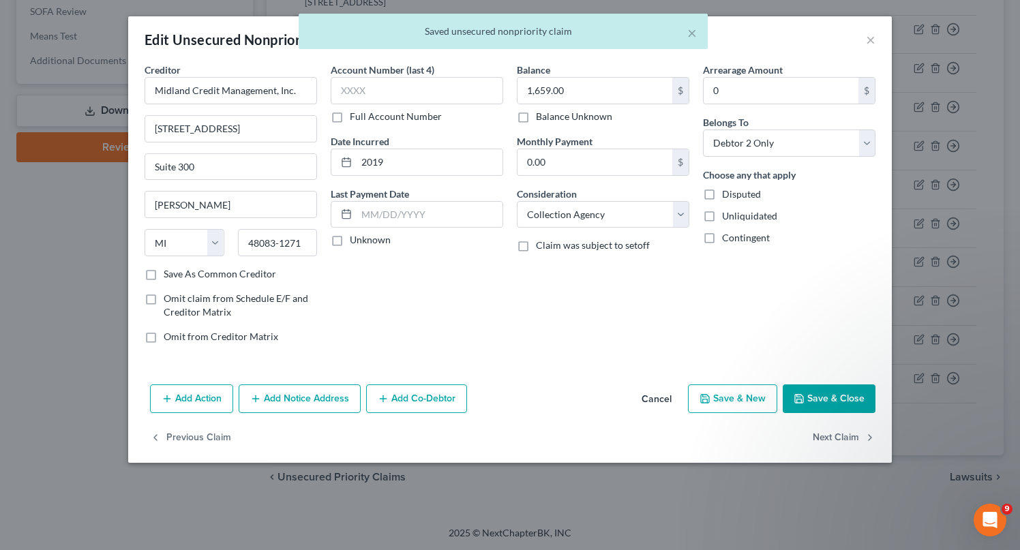
click at [842, 405] on button "Save & Close" at bounding box center [829, 399] width 93 height 29
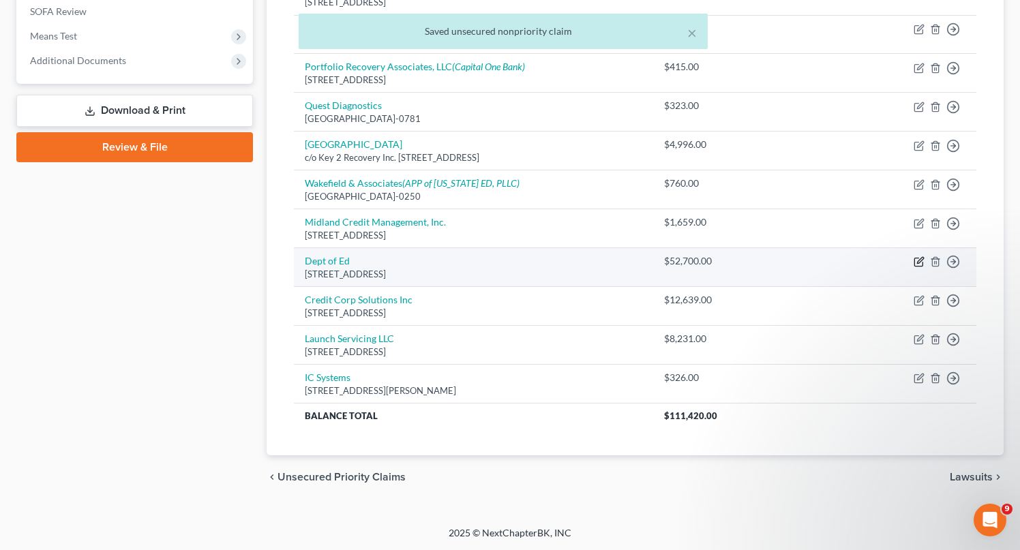
click at [914, 261] on icon "button" at bounding box center [919, 261] width 11 height 11
select select "30"
select select "17"
select select "1"
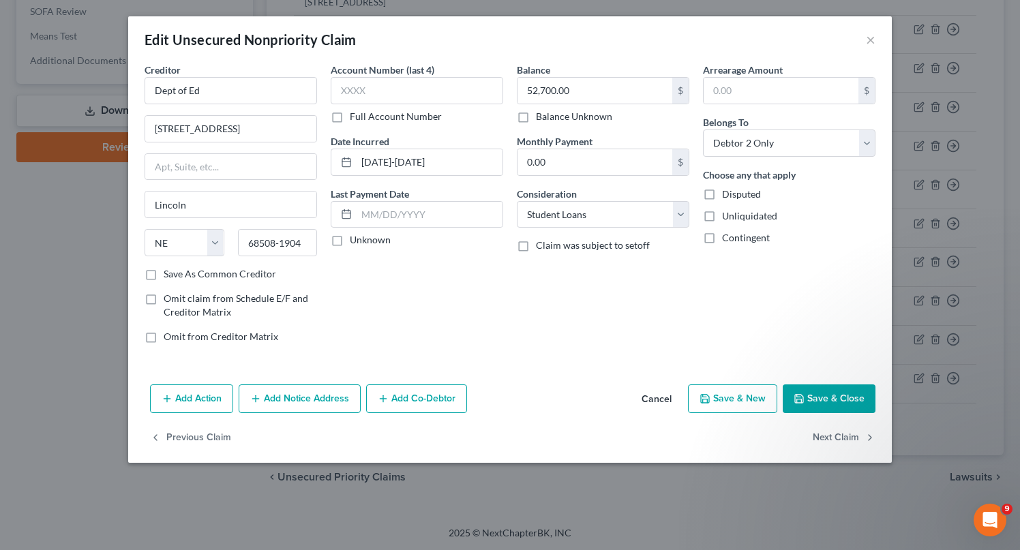
click at [826, 391] on button "Save & Close" at bounding box center [829, 399] width 93 height 29
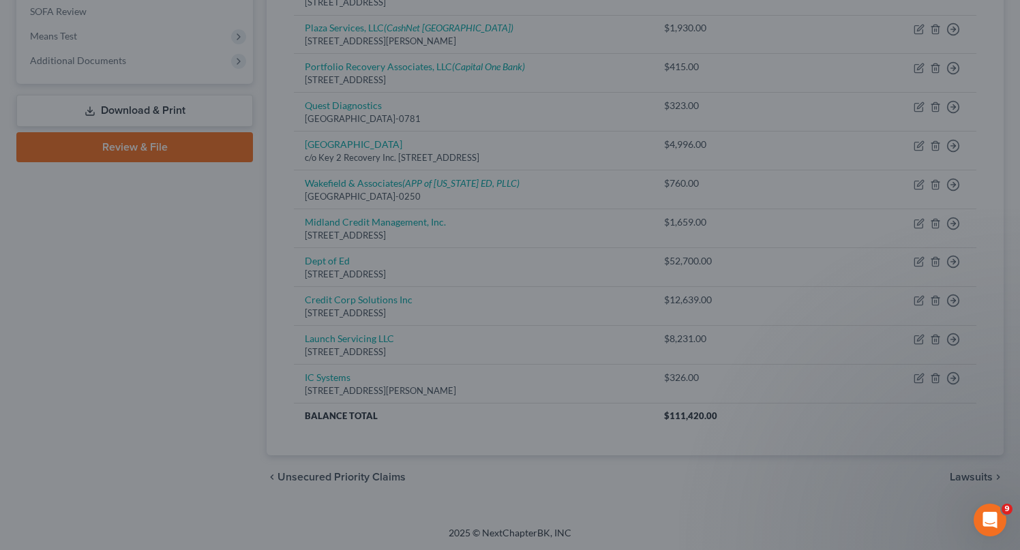
type input "0"
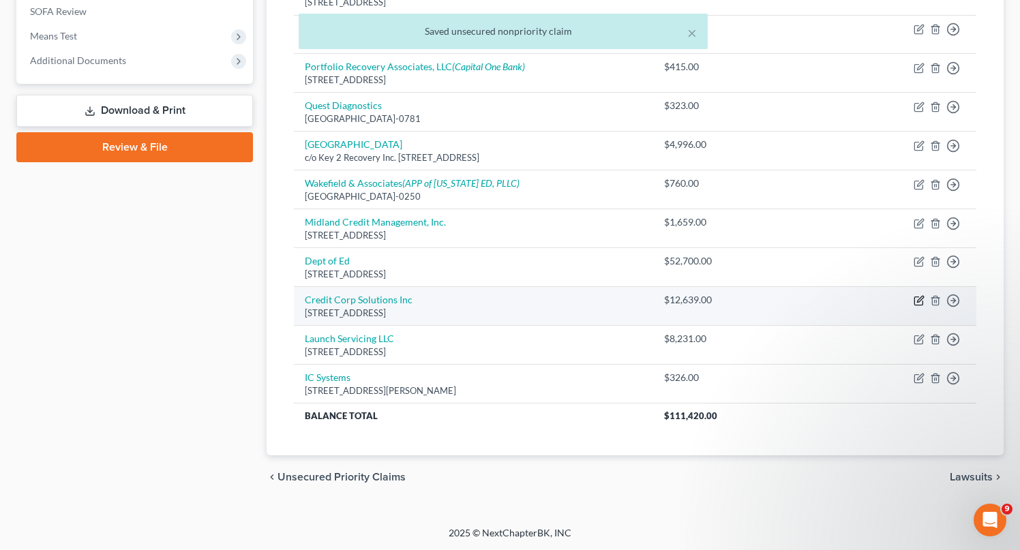
click at [920, 300] on icon "button" at bounding box center [920, 300] width 6 height 6
select select "46"
select select "1"
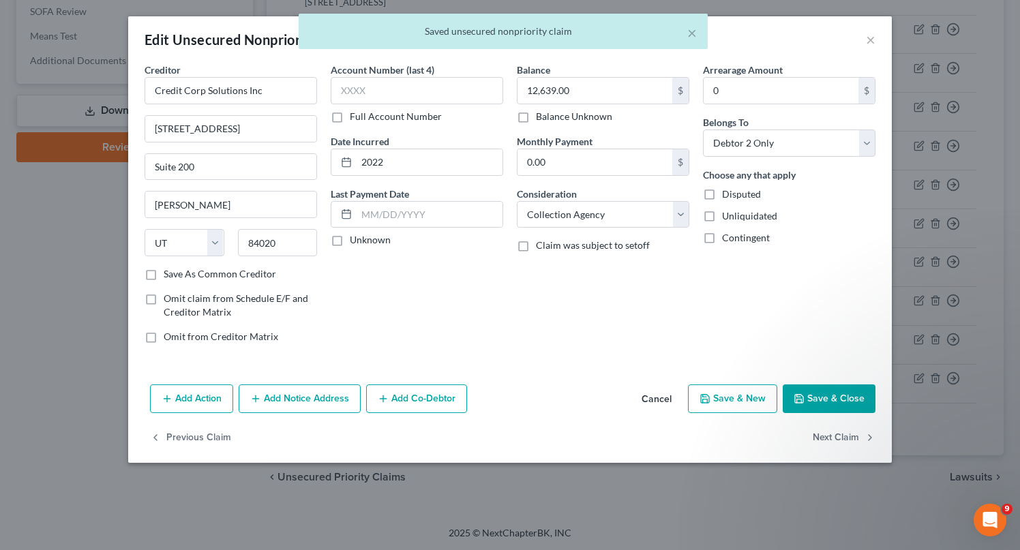
click at [843, 393] on button "Save & Close" at bounding box center [829, 399] width 93 height 29
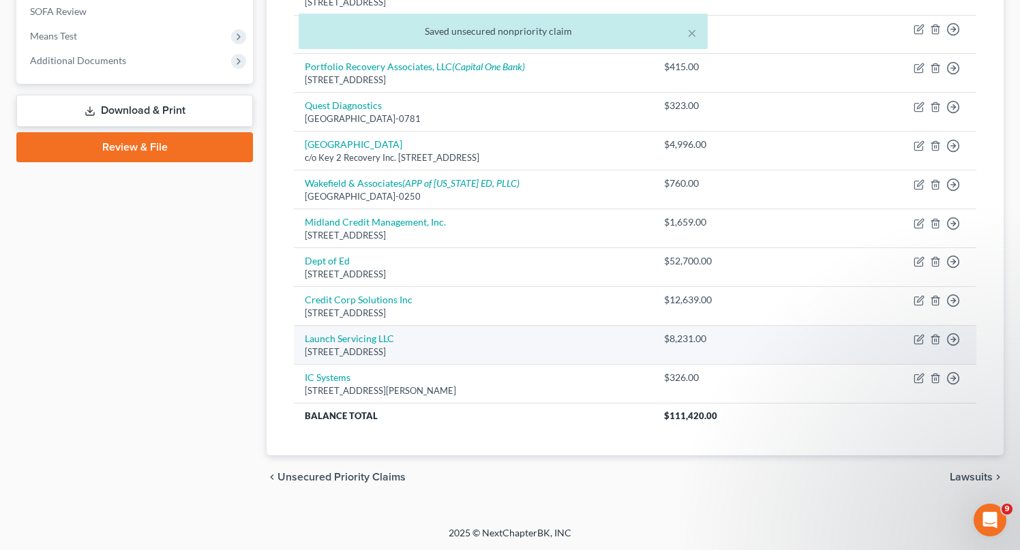
click at [913, 340] on td "Move to D Move to E Move to G Move to Notice Only" at bounding box center [925, 345] width 102 height 39
click at [923, 340] on icon "button" at bounding box center [919, 339] width 11 height 11
select select "43"
select select "17"
select select "1"
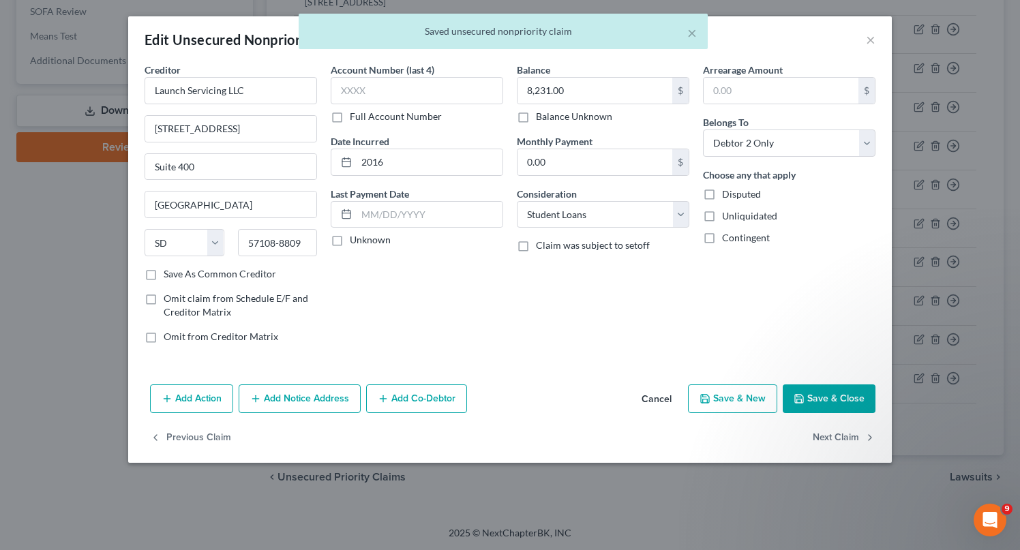
click at [827, 388] on button "Save & Close" at bounding box center [829, 399] width 93 height 29
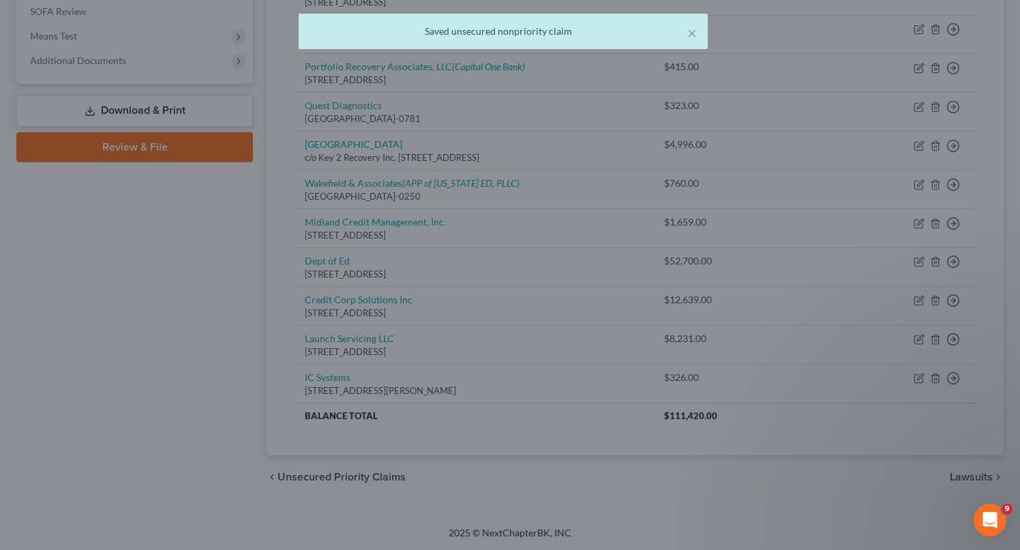
type input "0"
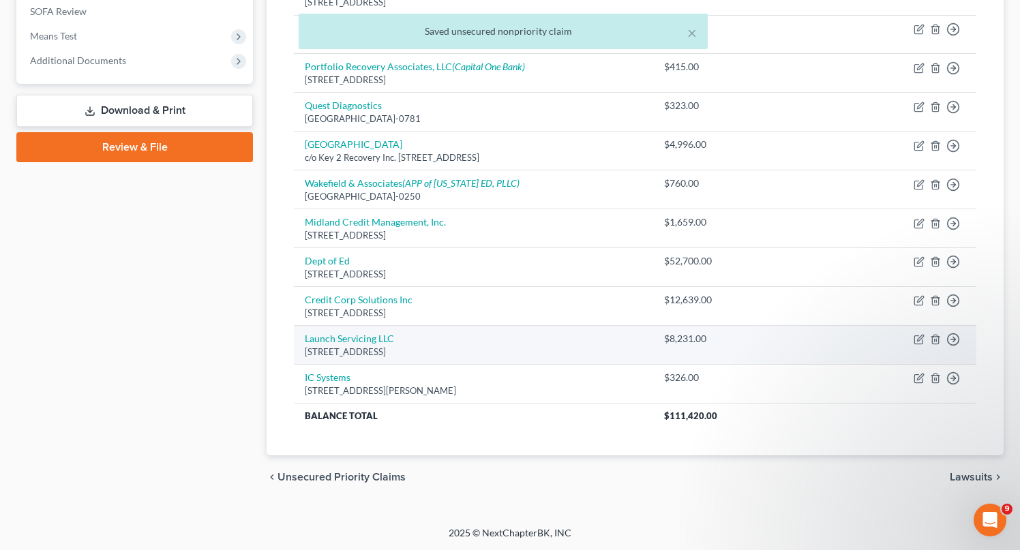
click at [918, 357] on td "Move to D Move to E Move to G Move to Notice Only" at bounding box center [925, 345] width 102 height 39
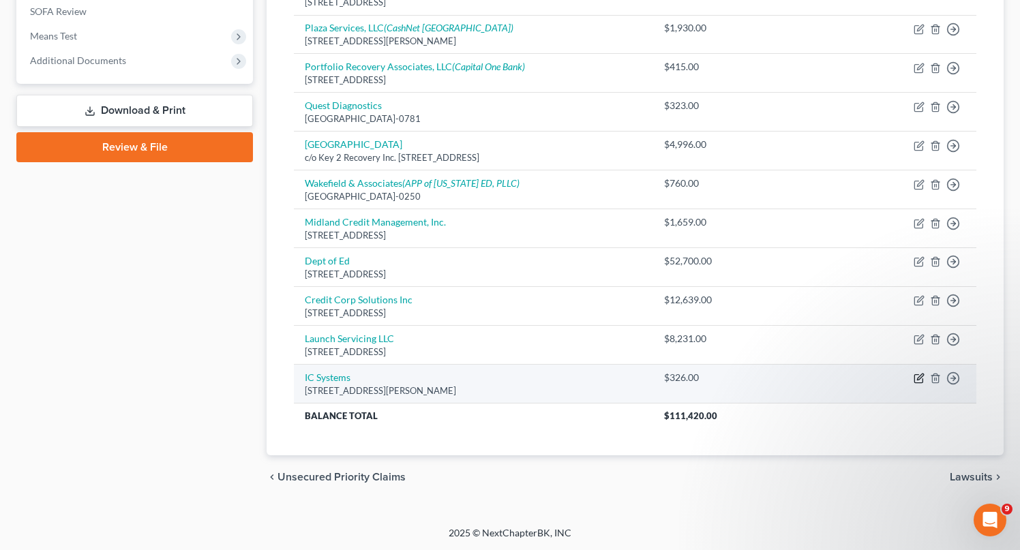
click at [915, 376] on icon "button" at bounding box center [919, 378] width 11 height 11
select select "24"
select select "14"
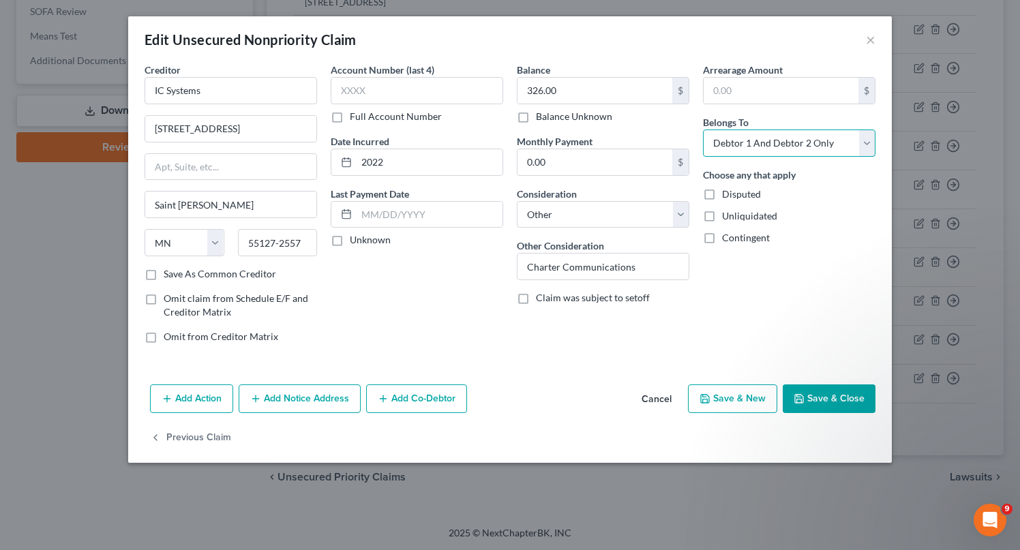
click at [832, 130] on select "Select Debtor 1 Only Debtor 2 Only Debtor 1 And Debtor 2 Only At Least One Of T…" at bounding box center [789, 143] width 172 height 27
select select "1"
click at [703, 130] on select "Select Debtor 1 Only Debtor 2 Only Debtor 1 And Debtor 2 Only At Least One Of T…" at bounding box center [789, 143] width 172 height 27
click at [821, 397] on button "Save & Close" at bounding box center [829, 399] width 93 height 29
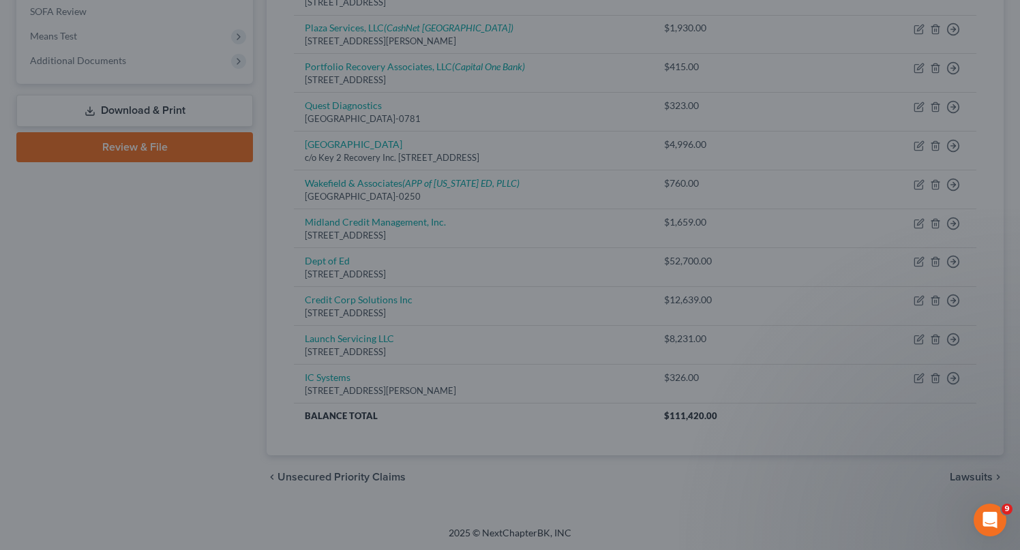
type input "0"
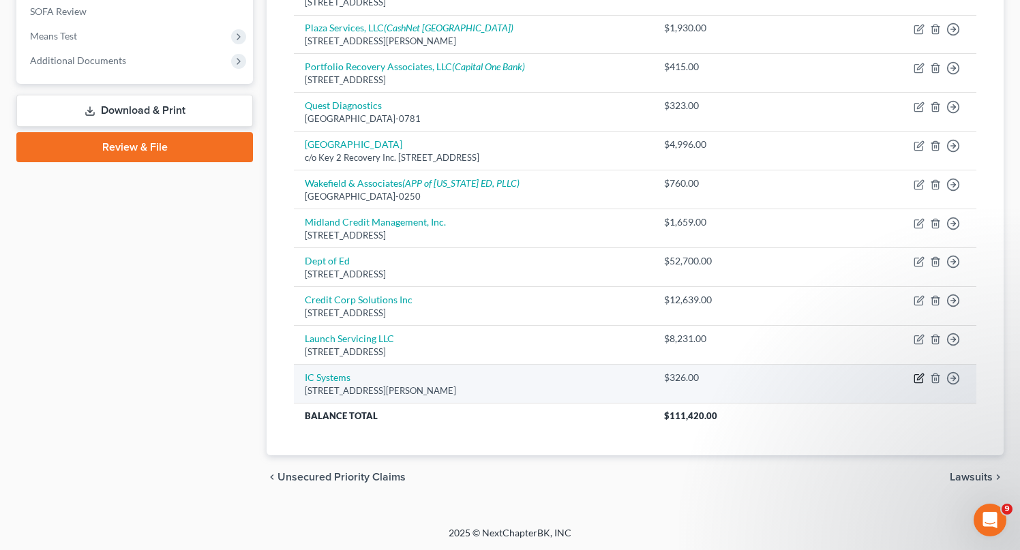
click at [919, 378] on icon "button" at bounding box center [919, 378] width 11 height 11
select select "24"
select select "14"
select select "1"
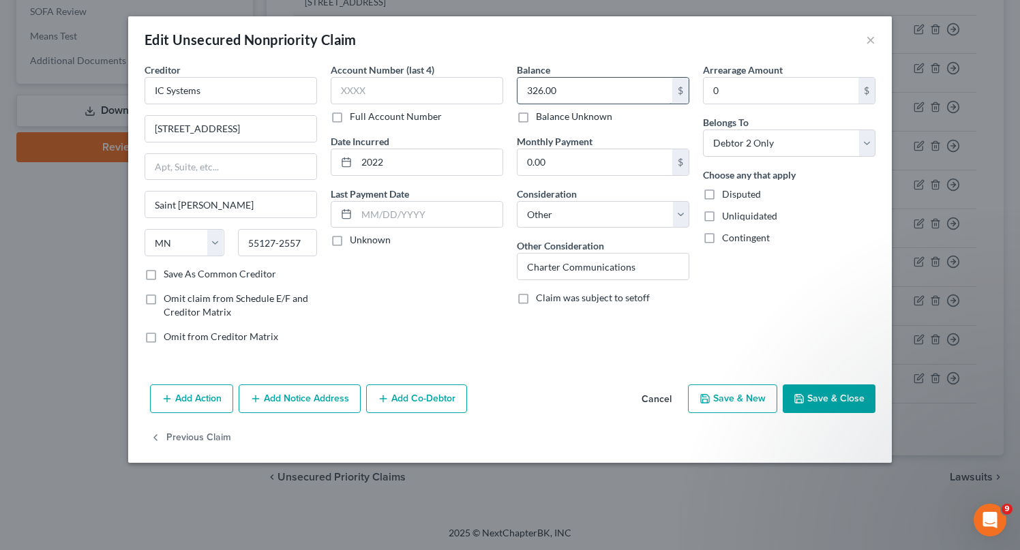
click at [571, 82] on input "326.00" at bounding box center [594, 91] width 155 height 26
click at [813, 393] on button "Save & Close" at bounding box center [829, 399] width 93 height 29
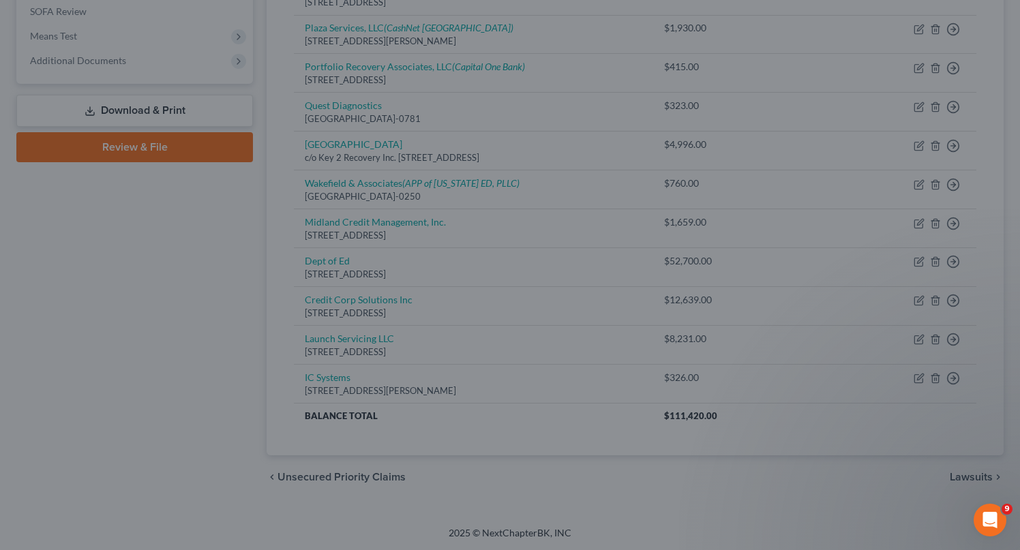
type input "348.00"
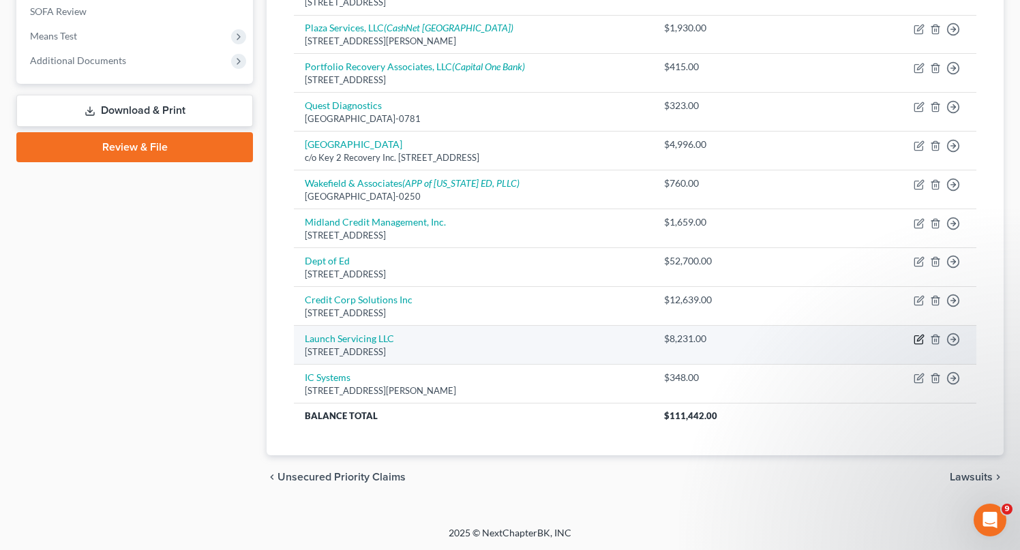
click at [918, 336] on icon "button" at bounding box center [918, 340] width 8 height 8
select select "43"
select select "17"
select select "1"
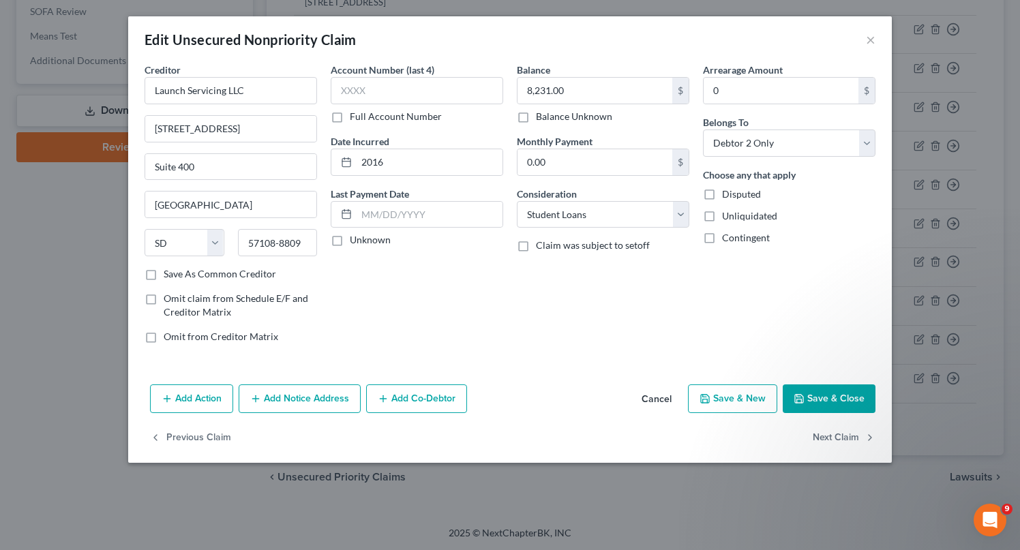
click at [847, 393] on button "Save & Close" at bounding box center [829, 399] width 93 height 29
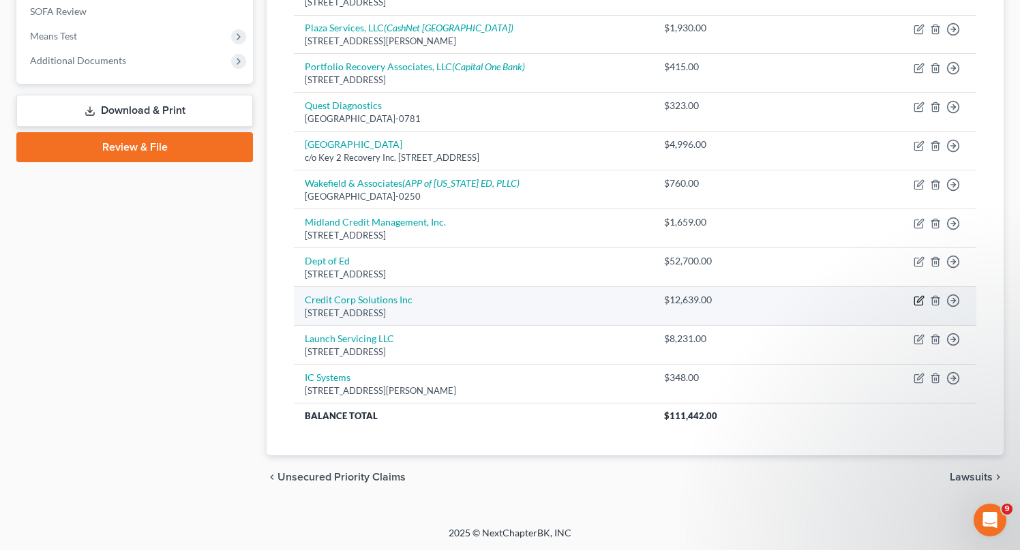
click at [920, 297] on icon "button" at bounding box center [920, 300] width 6 height 6
select select "46"
select select "1"
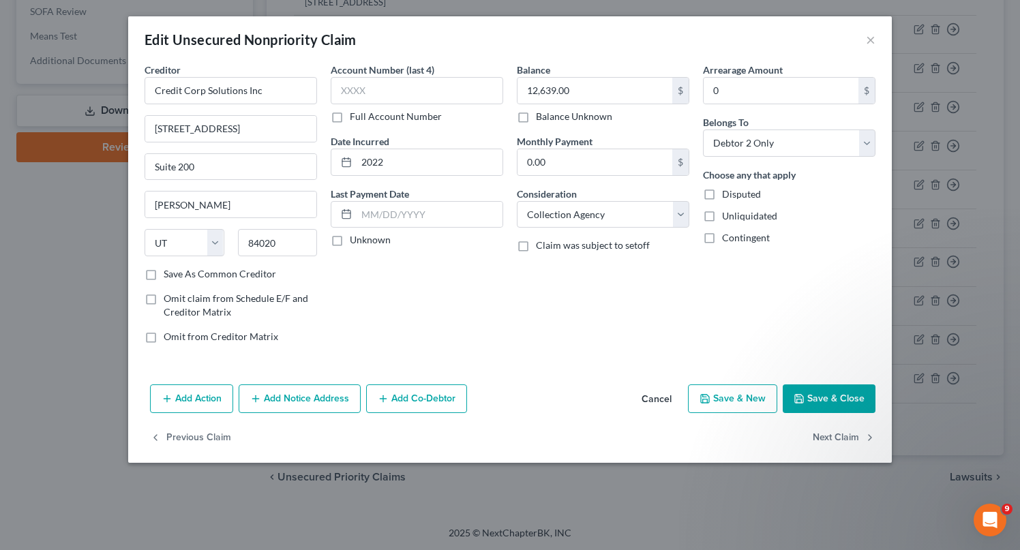
click at [316, 400] on button "Add Notice Address" at bounding box center [300, 399] width 122 height 29
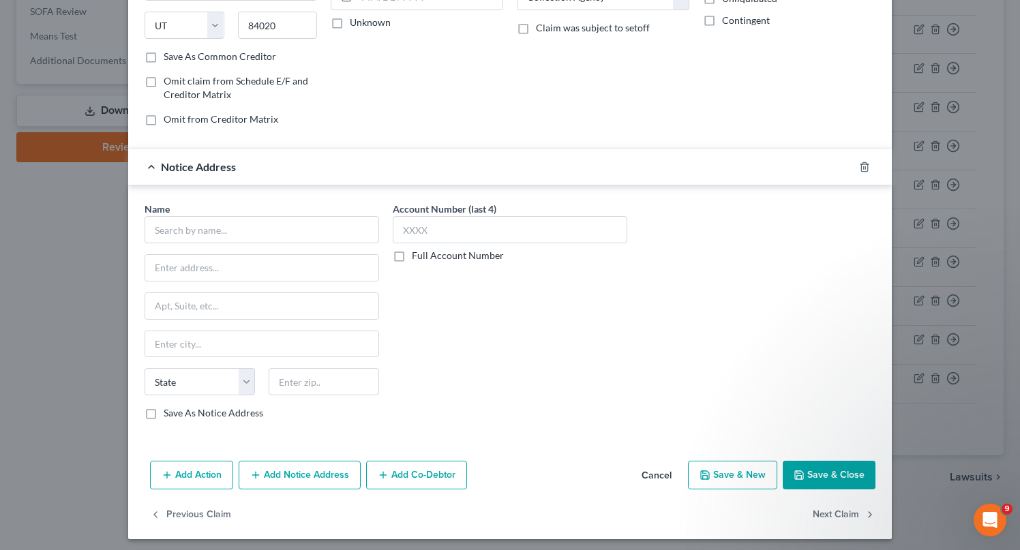
scroll to position [223, 0]
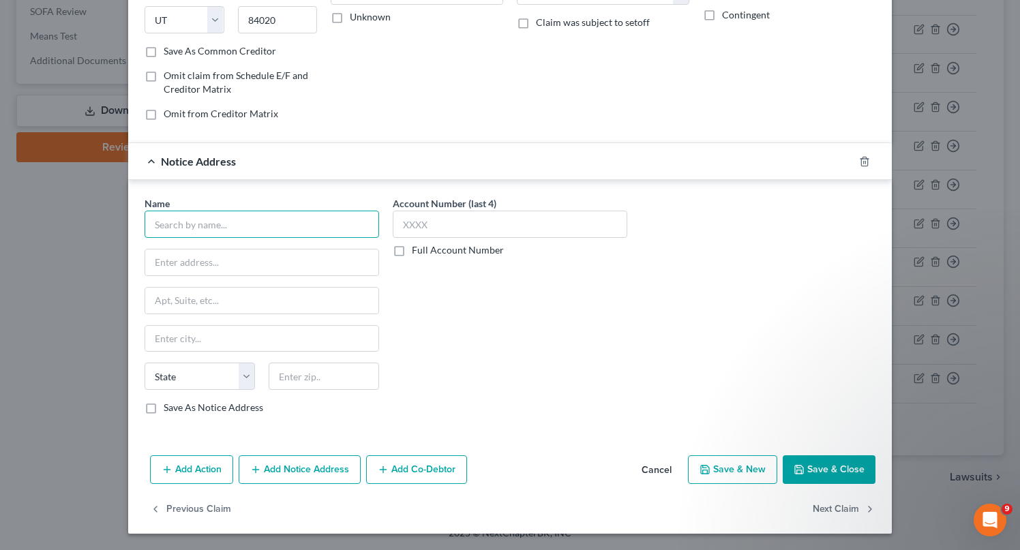
click at [302, 212] on input "text" at bounding box center [262, 224] width 235 height 27
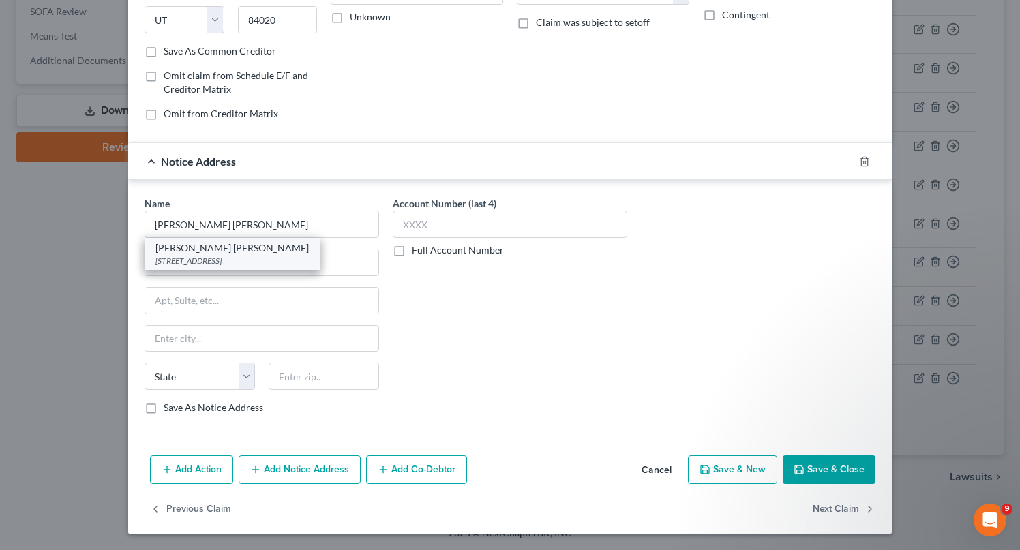
click at [265, 262] on div "[STREET_ADDRESS]" at bounding box center [231, 261] width 153 height 12
type input "[PERSON_NAME] [PERSON_NAME]"
type input "PO Box 3229"
type input "Wilmington"
select select "7"
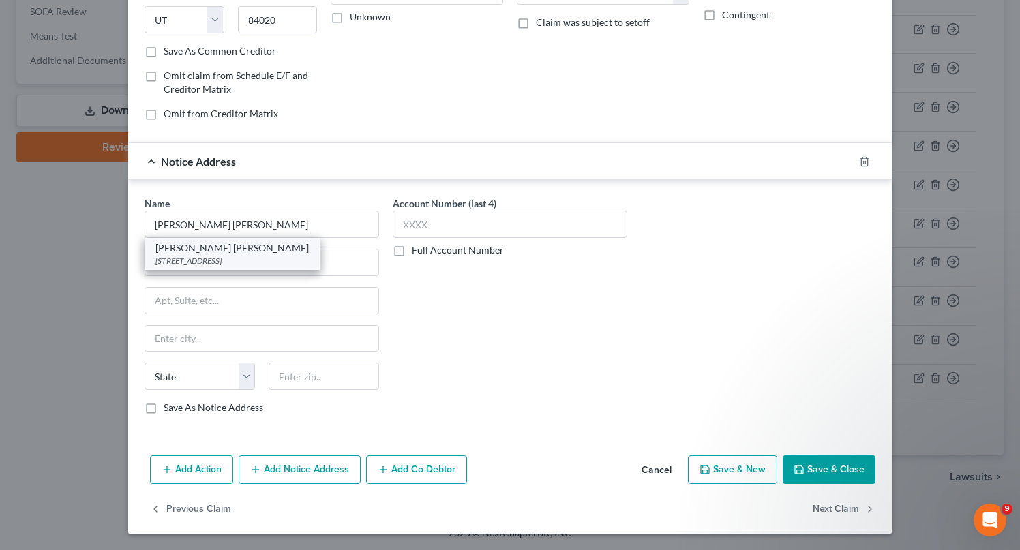
type input "19804"
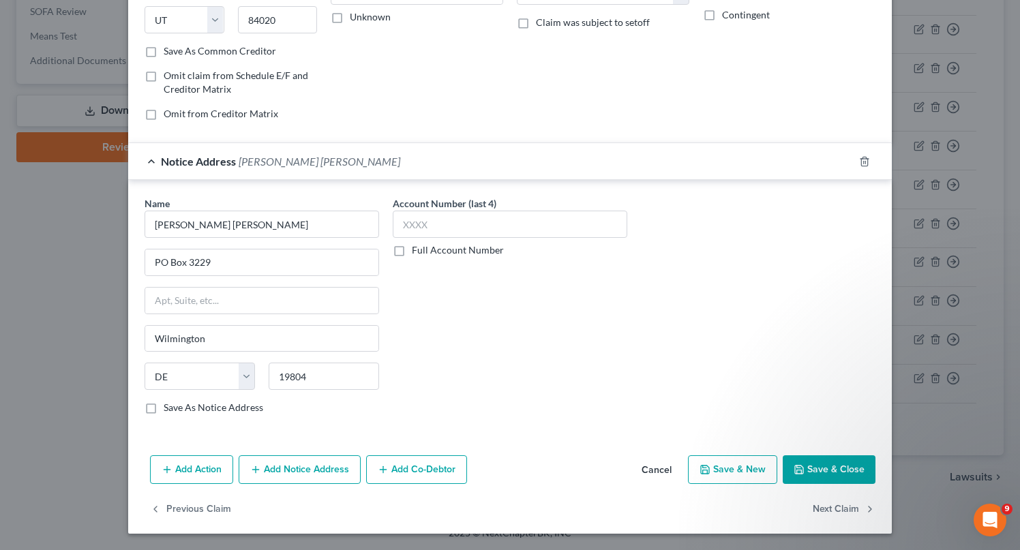
click at [817, 468] on button "Save & Close" at bounding box center [829, 469] width 93 height 29
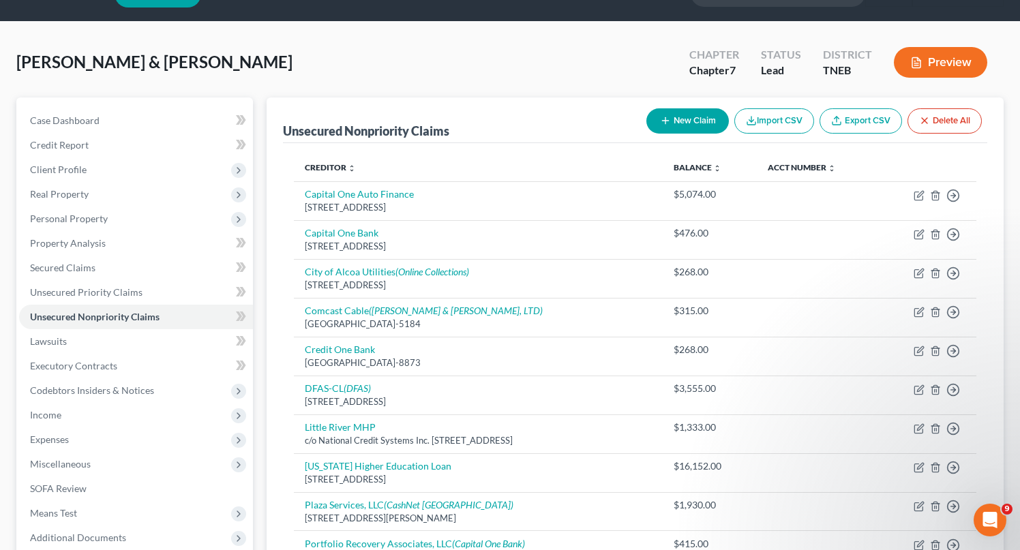
scroll to position [0, 0]
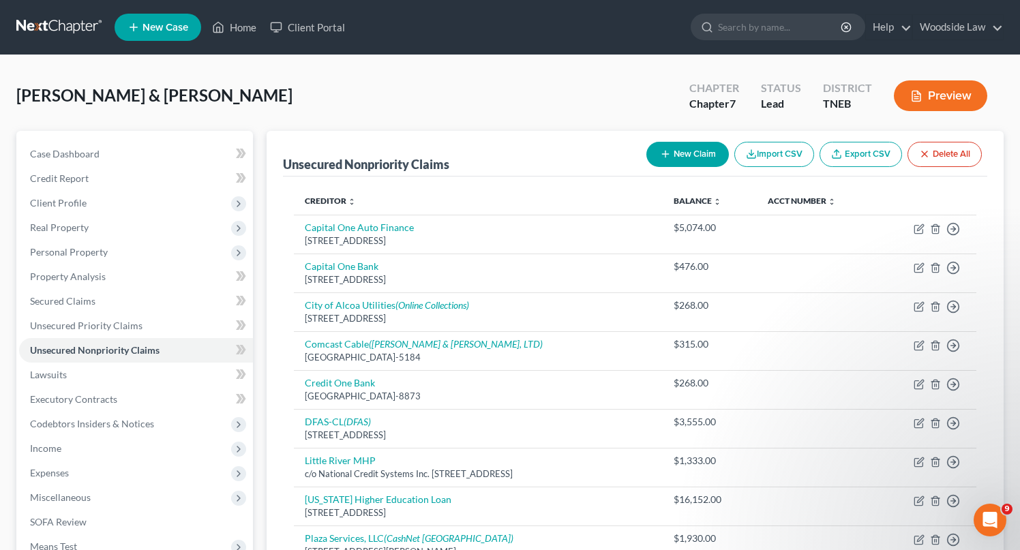
click at [695, 147] on button "New Claim" at bounding box center [687, 154] width 82 height 25
select select "2"
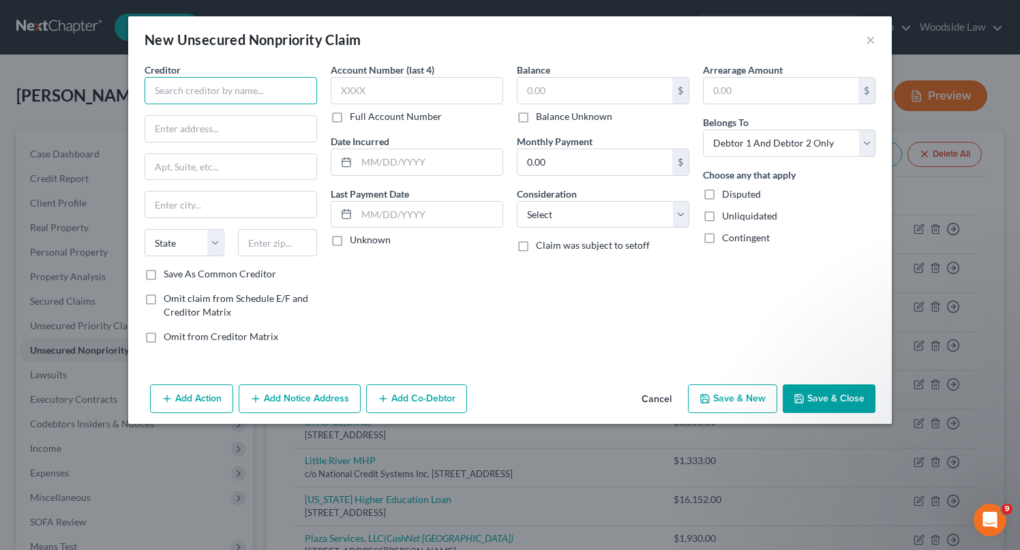
click at [281, 91] on input "text" at bounding box center [231, 90] width 172 height 27
type input "l"
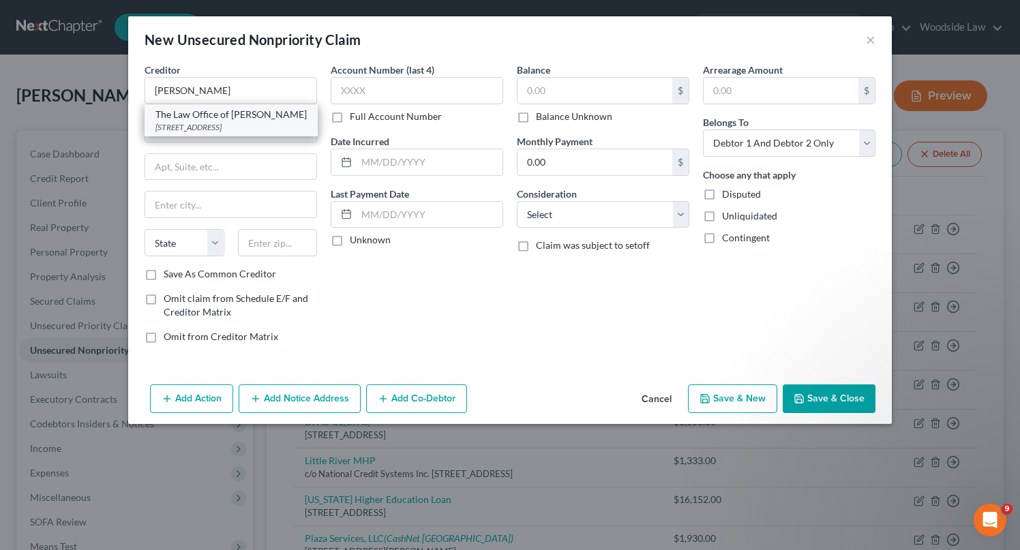
click at [281, 122] on div "[STREET_ADDRESS]" at bounding box center [230, 127] width 151 height 12
type input "The Law Office of [PERSON_NAME]"
type input "[STREET_ADDRESS]"
type input "#126"
type input "[GEOGRAPHIC_DATA]"
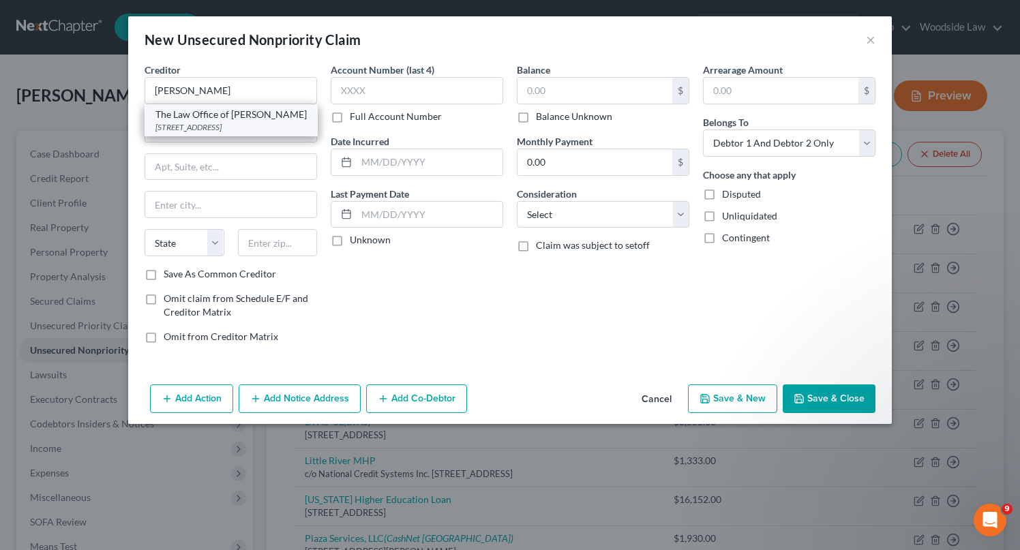
select select "44"
type input "37206"
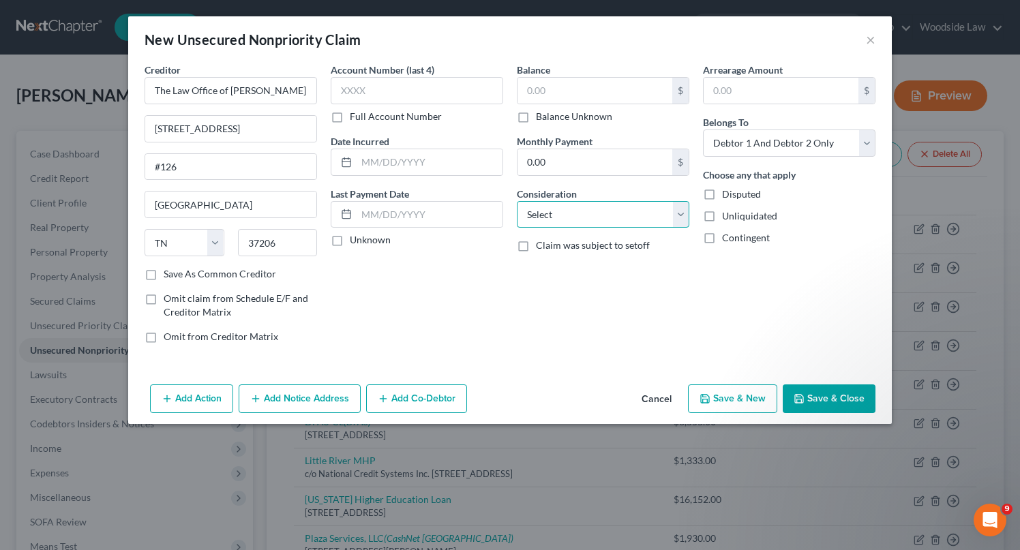
click at [626, 224] on select "Select Cable / Satellite Services Collection Agency Credit Card Debt Debt Couns…" at bounding box center [603, 214] width 172 height 27
select select "14"
click at [517, 201] on select "Select Cable / Satellite Services Collection Agency Credit Card Debt Debt Couns…" at bounding box center [603, 214] width 172 height 27
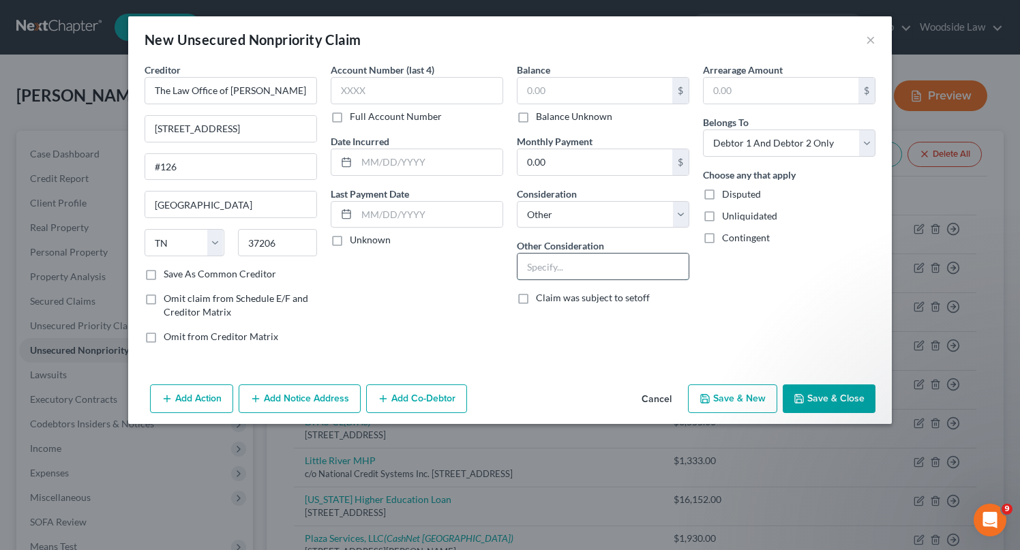
click at [575, 262] on input "text" at bounding box center [602, 267] width 171 height 26
type input "Lease deficiency"
click at [427, 160] on input "text" at bounding box center [430, 162] width 146 height 26
type input "2023"
click at [275, 395] on button "Add Notice Address" at bounding box center [300, 399] width 122 height 29
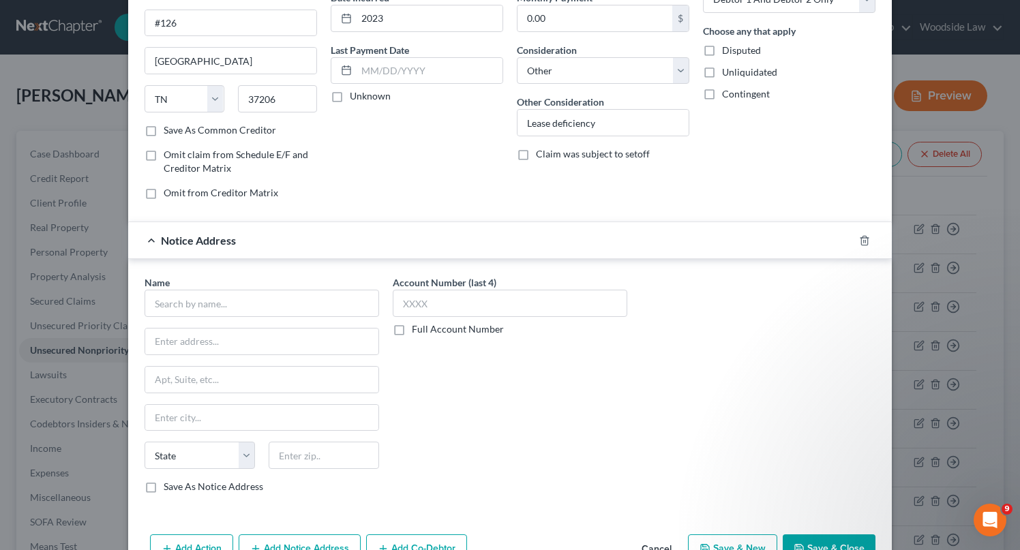
scroll to position [184, 0]
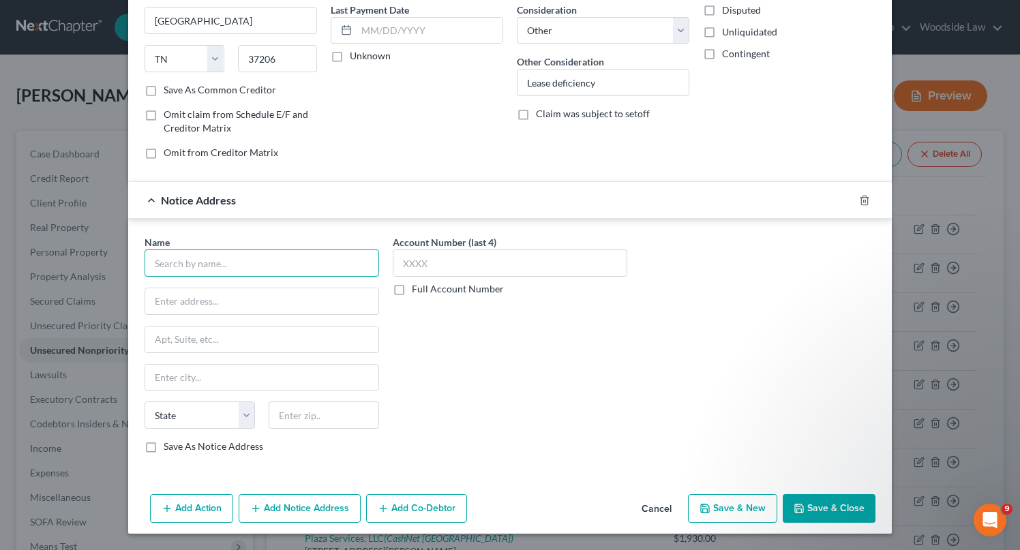
click at [282, 263] on input "text" at bounding box center [262, 263] width 235 height 27
type input "G"
type input "[PERSON_NAME] on the Greenway"
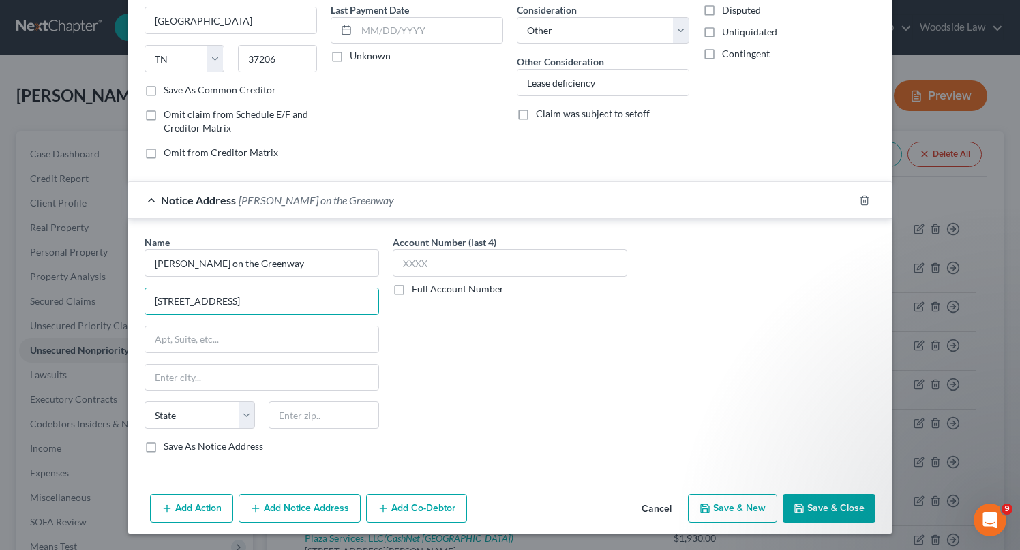
type input "[STREET_ADDRESS]"
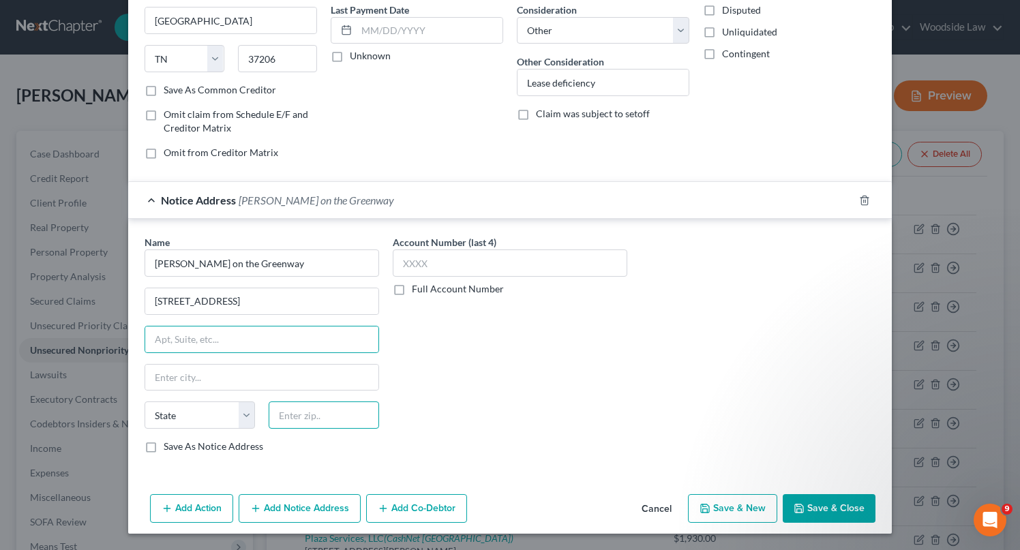
click at [301, 412] on input "text" at bounding box center [324, 415] width 110 height 27
type input "37923"
type input "[GEOGRAPHIC_DATA]"
select select "44"
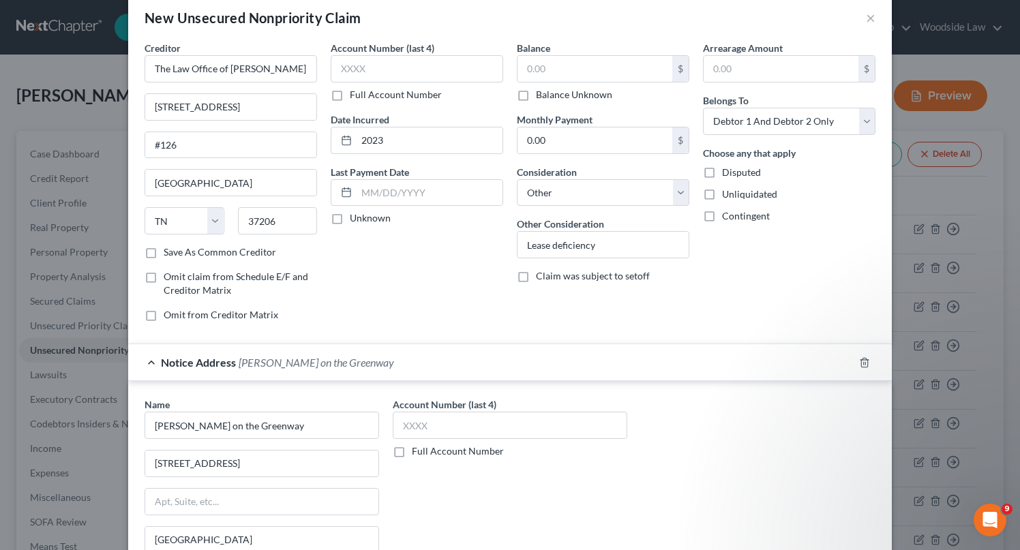
scroll to position [14, 0]
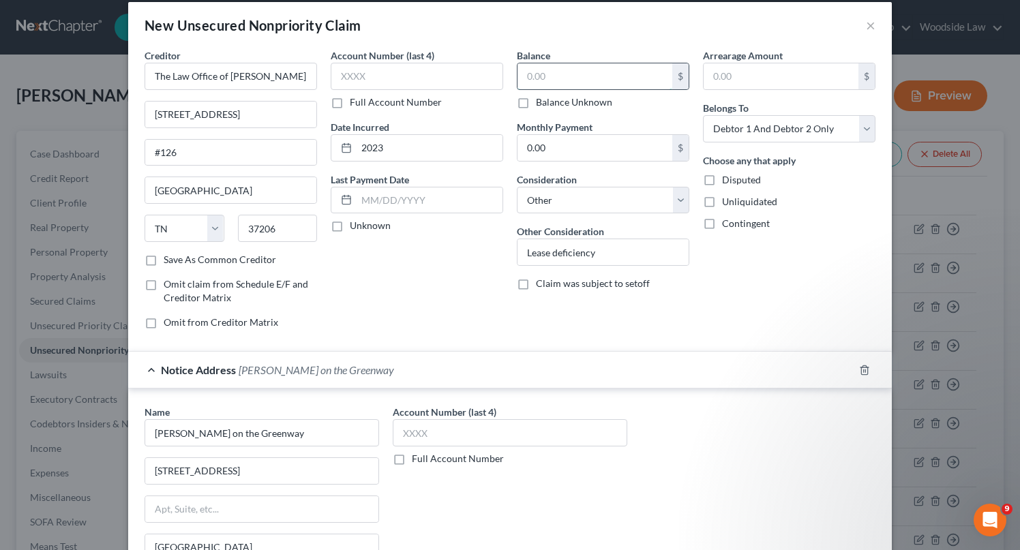
click at [580, 79] on input "text" at bounding box center [594, 76] width 155 height 26
type input "13,809"
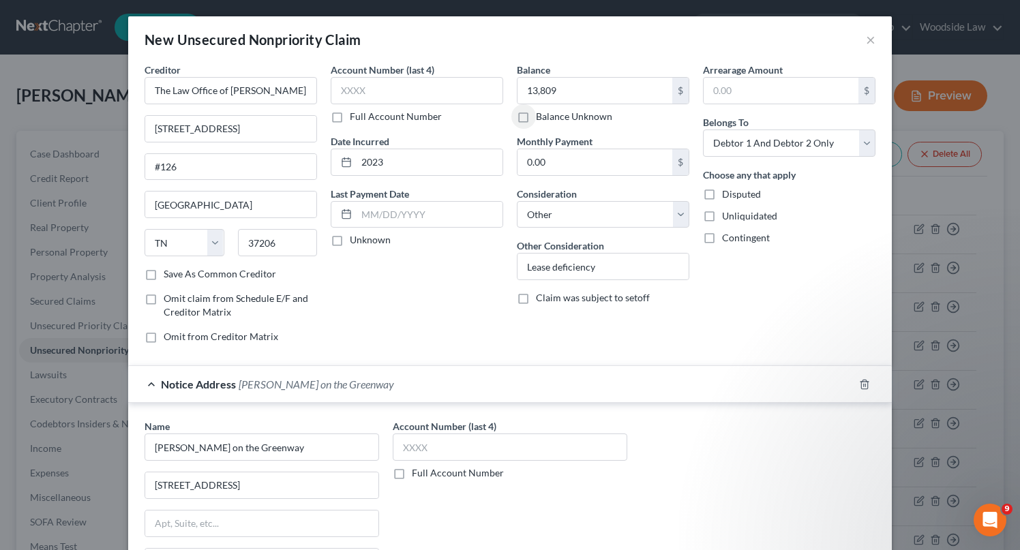
scroll to position [184, 0]
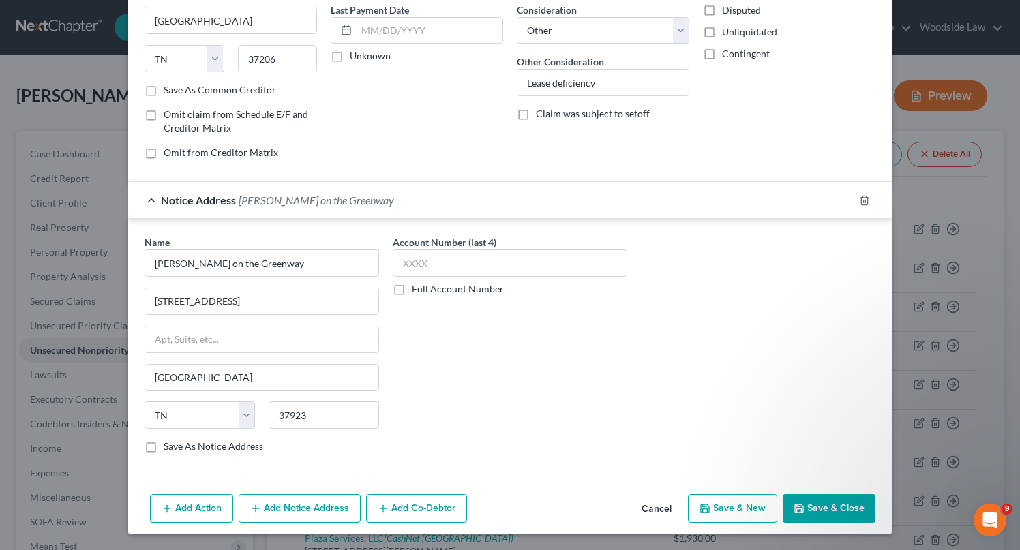
click at [829, 507] on button "Save & Close" at bounding box center [829, 508] width 93 height 29
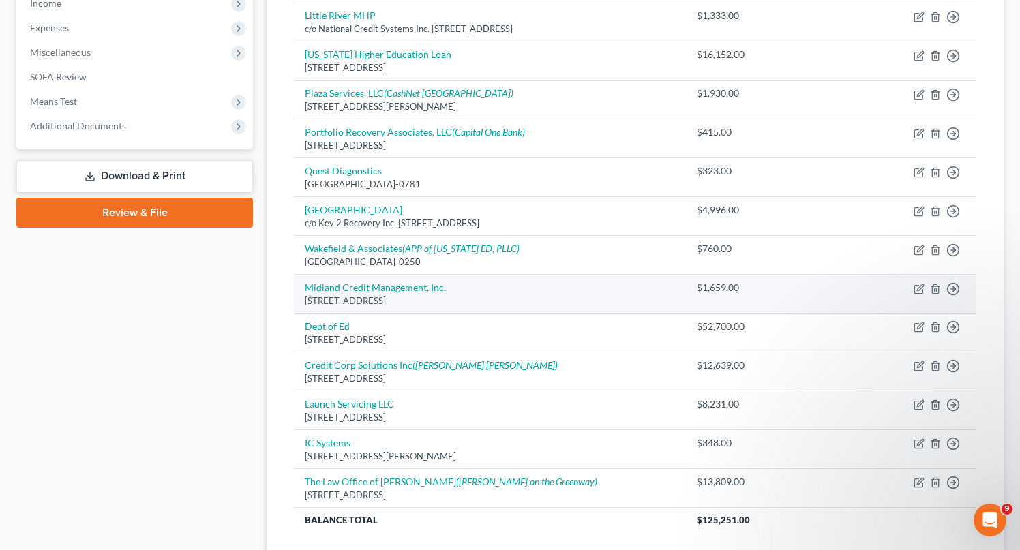
scroll to position [447, 0]
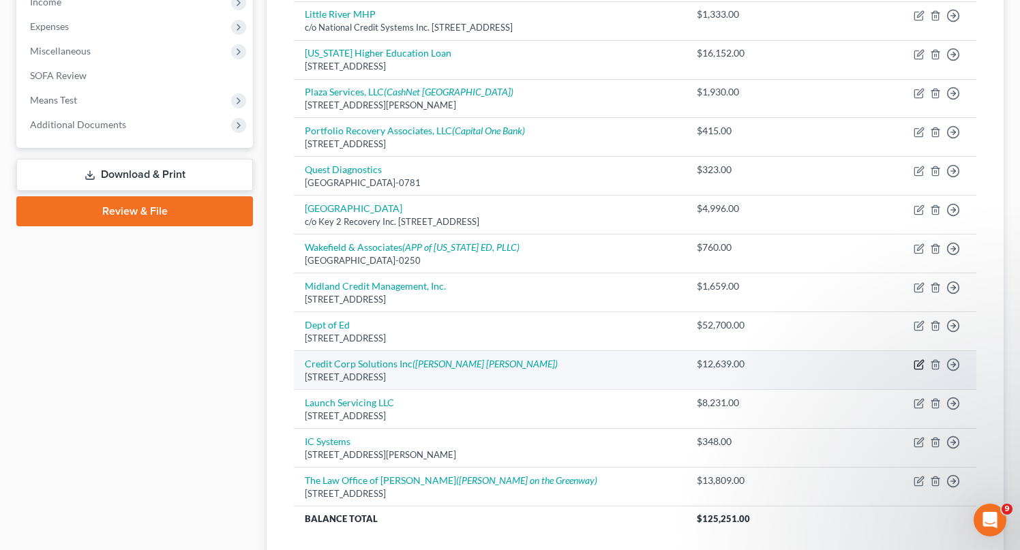
click at [916, 364] on icon "button" at bounding box center [919, 364] width 11 height 11
select select "46"
select select "1"
select select "7"
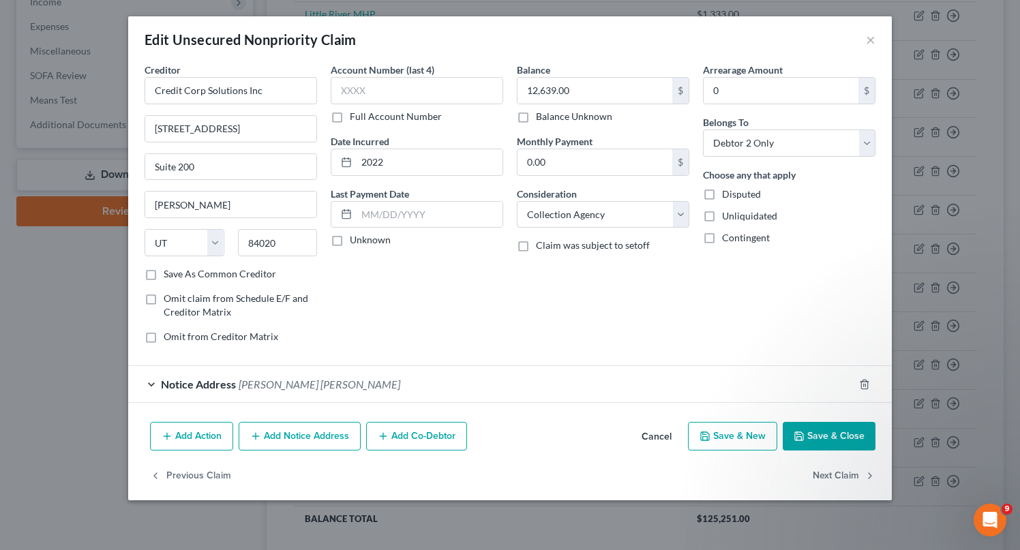
click at [410, 383] on div "Notice Address [PERSON_NAME][GEOGRAPHIC_DATA][PERSON_NAME]" at bounding box center [490, 384] width 725 height 36
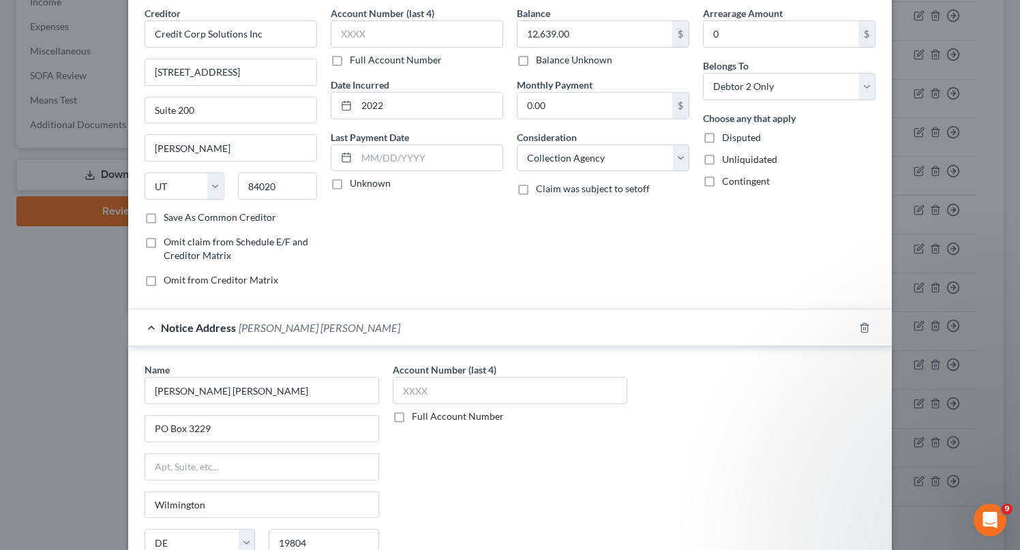
scroll to position [0, 0]
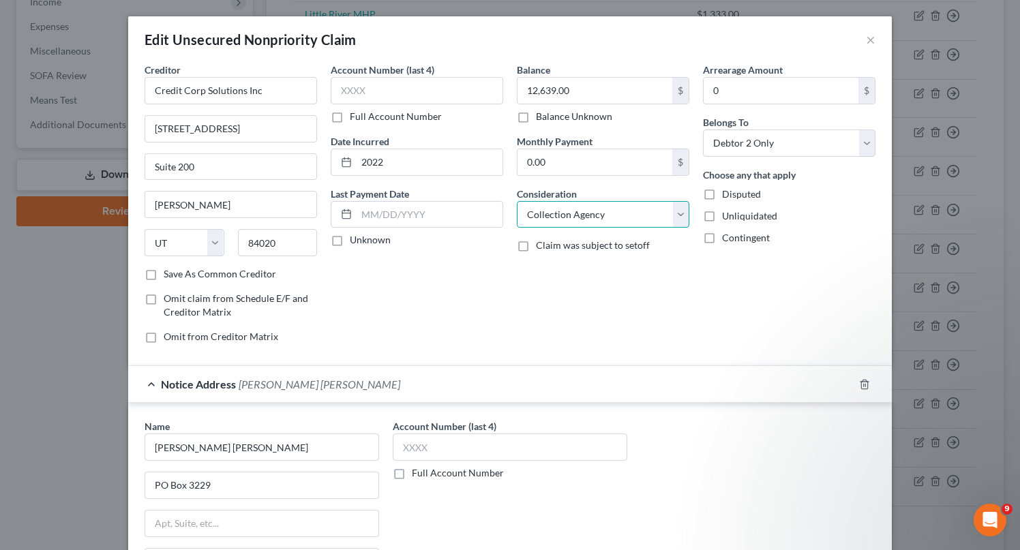
click at [640, 206] on select "Select Cable / Satellite Services Collection Agency Credit Card Debt Debt Couns…" at bounding box center [603, 214] width 172 height 27
select select "10"
click at [517, 201] on select "Select Cable / Satellite Services Collection Agency Credit Card Debt Debt Couns…" at bounding box center [603, 214] width 172 height 27
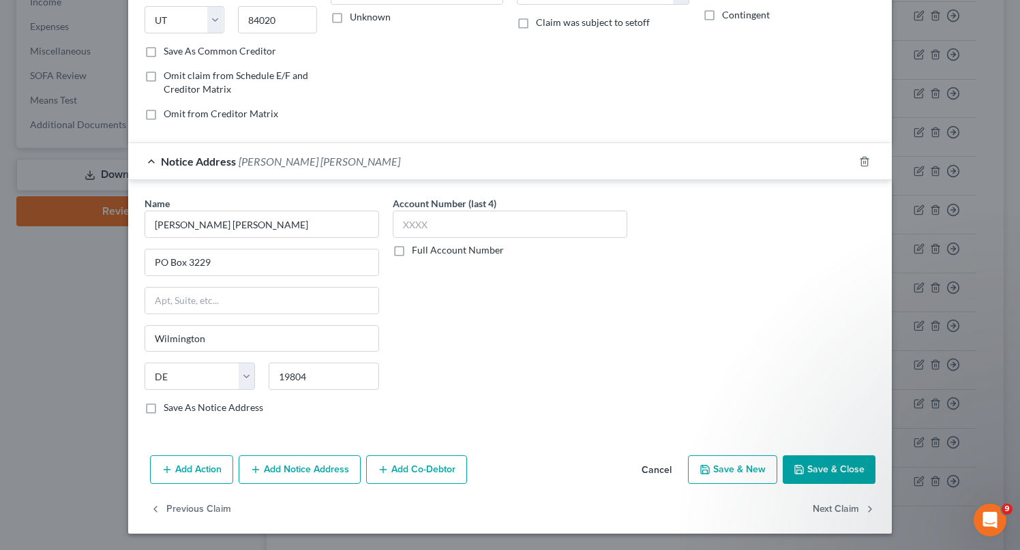
click at [828, 469] on button "Save & Close" at bounding box center [829, 469] width 93 height 29
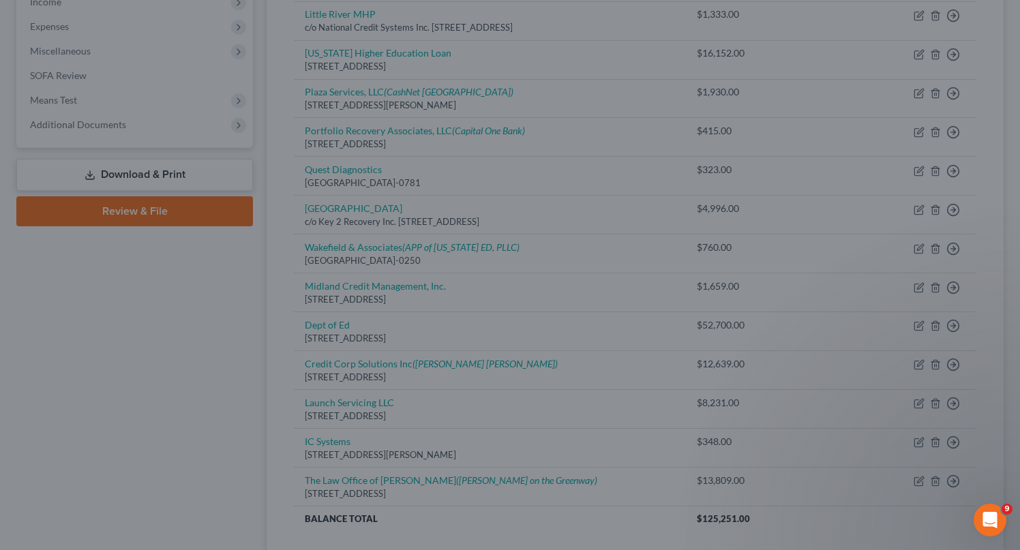
scroll to position [0, 0]
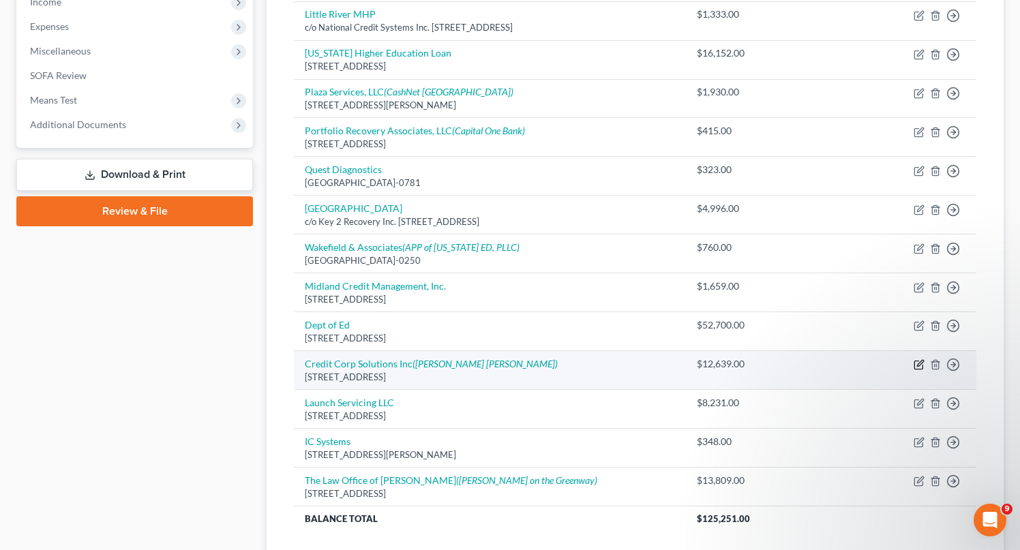
click at [917, 366] on icon "button" at bounding box center [920, 364] width 6 height 6
select select "46"
select select "10"
select select "1"
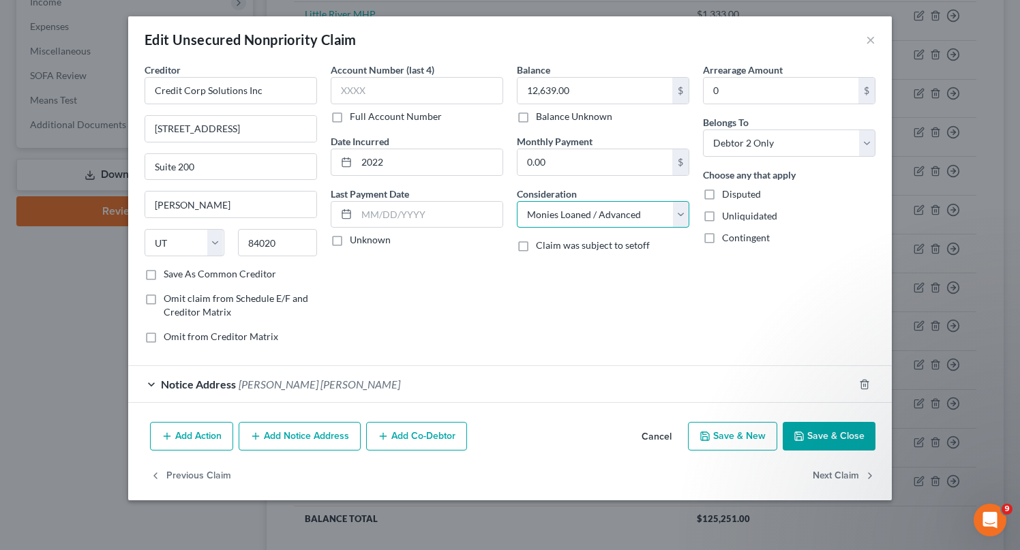
click at [601, 213] on select "Select Cable / Satellite Services Collection Agency Credit Card Debt Debt Couns…" at bounding box center [603, 214] width 172 height 27
select select "17"
click at [517, 201] on select "Select Cable / Satellite Services Collection Agency Credit Card Debt Debt Couns…" at bounding box center [603, 214] width 172 height 27
click at [836, 425] on button "Save & Close" at bounding box center [829, 436] width 93 height 29
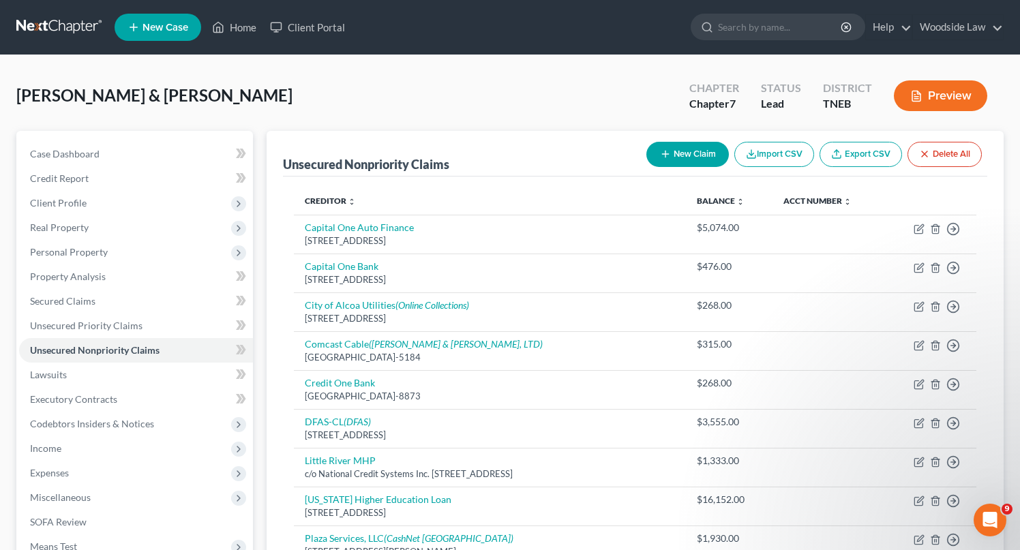
click at [691, 166] on div "New Claim Import CSV Export CSV Delete All" at bounding box center [814, 154] width 346 height 36
click at [679, 150] on button "New Claim" at bounding box center [687, 154] width 82 height 25
select select "2"
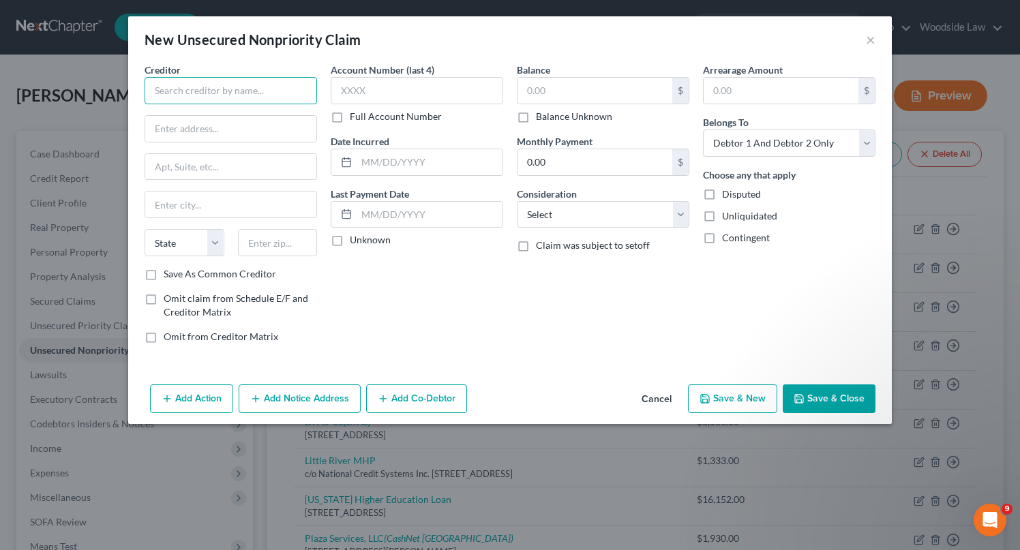
click at [202, 95] on input "text" at bounding box center [231, 90] width 172 height 27
type input "[US_STATE] Truck Driving School"
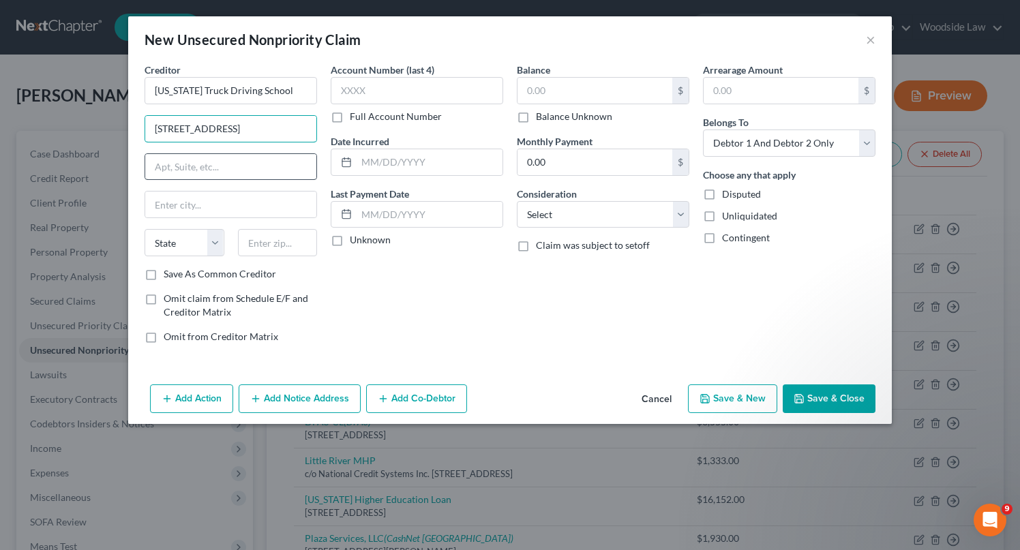
type input "[STREET_ADDRESS]"
click at [282, 241] on input "text" at bounding box center [278, 242] width 80 height 27
type input "37849"
type input "[PERSON_NAME]"
select select "44"
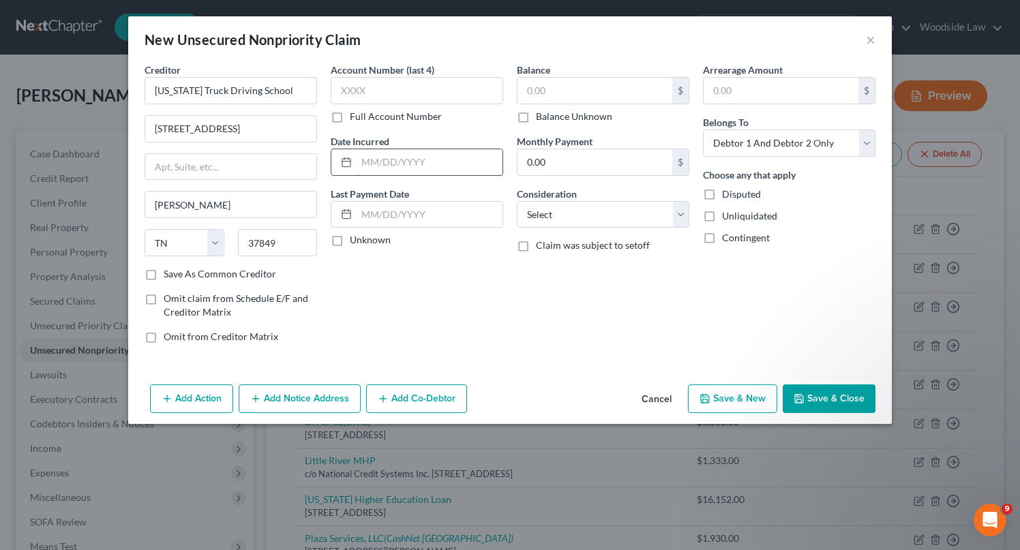
click at [448, 155] on input "text" at bounding box center [430, 162] width 146 height 26
type input "2024"
click at [638, 85] on input "text" at bounding box center [594, 91] width 155 height 26
type input "2,200"
click at [652, 217] on select "Select Cable / Satellite Services Collection Agency Credit Card Debt Debt Couns…" at bounding box center [603, 214] width 172 height 27
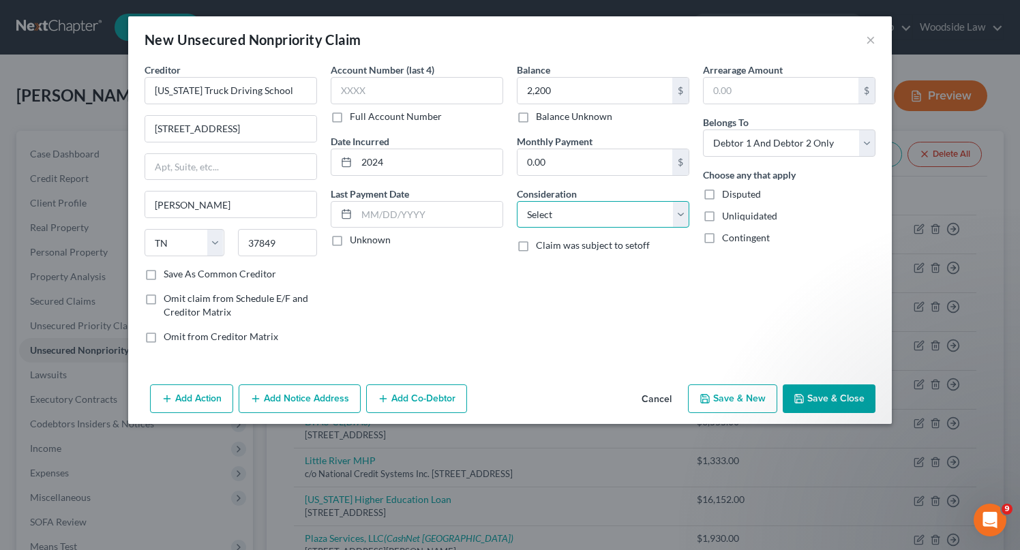
select select "17"
click at [517, 201] on select "Select Cable / Satellite Services Collection Agency Credit Card Debt Debt Couns…" at bounding box center [603, 214] width 172 height 27
click at [828, 138] on select "Select Debtor 1 Only Debtor 2 Only Debtor 1 And Debtor 2 Only At Least One Of T…" at bounding box center [789, 143] width 172 height 27
select select "0"
click at [703, 130] on select "Select Debtor 1 Only Debtor 2 Only Debtor 1 And Debtor 2 Only At Least One Of T…" at bounding box center [789, 143] width 172 height 27
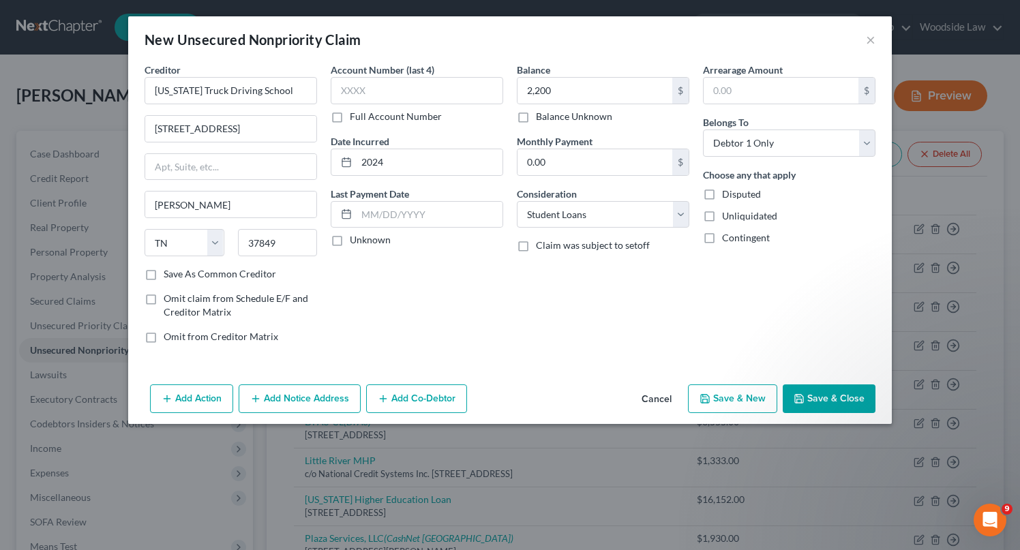
click at [811, 401] on button "Save & Close" at bounding box center [829, 399] width 93 height 29
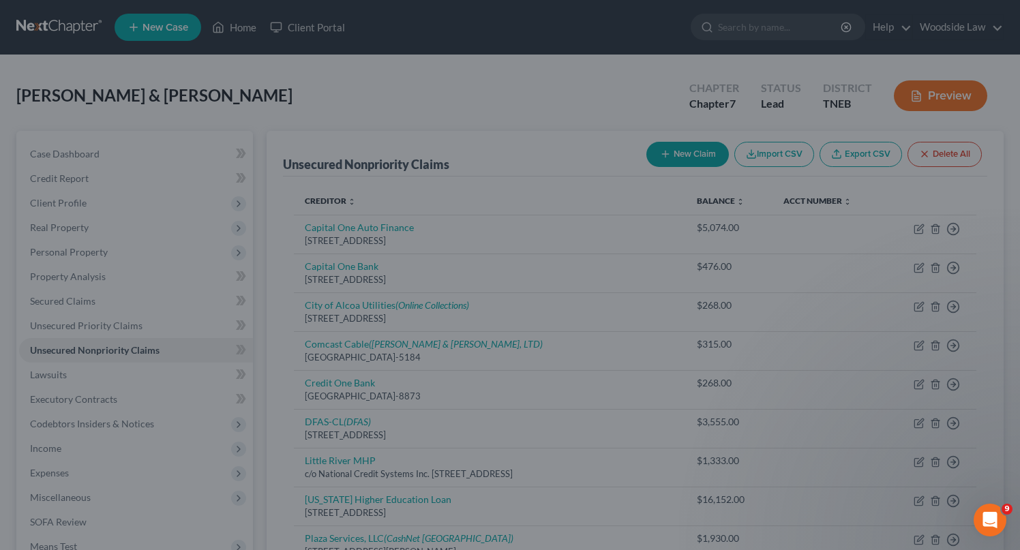
type input "2,200.00"
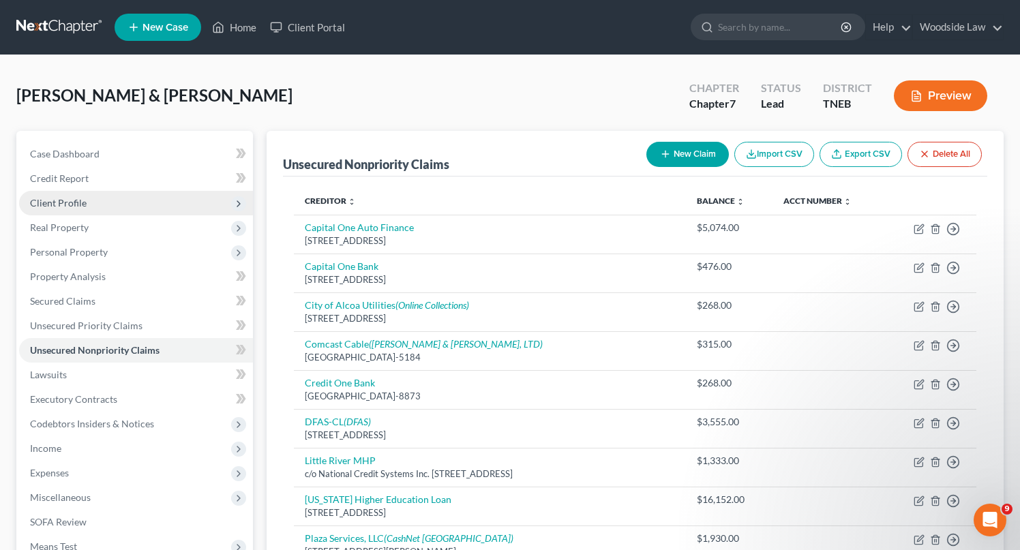
click at [67, 205] on span "Client Profile" at bounding box center [58, 203] width 57 height 12
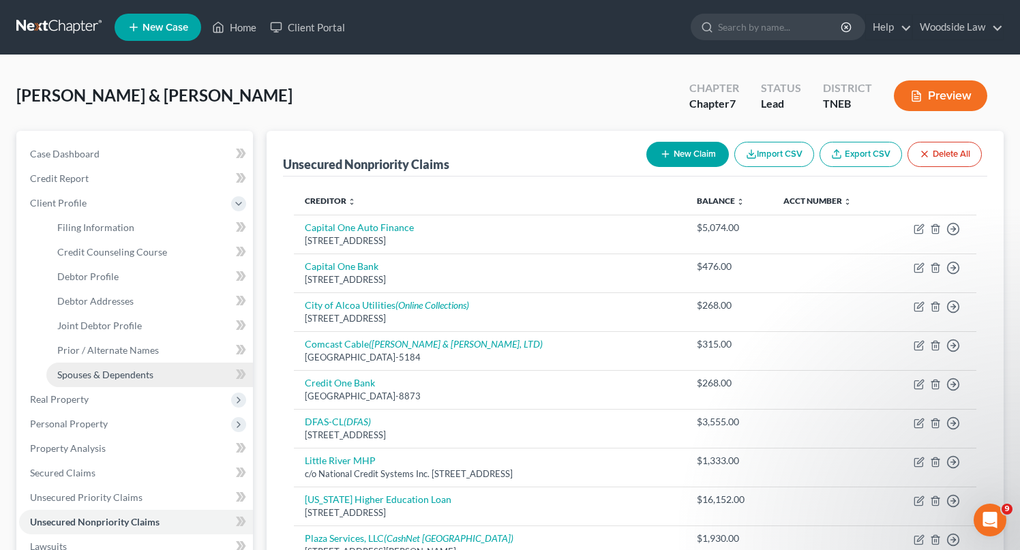
click at [114, 375] on span "Spouses & Dependents" at bounding box center [105, 375] width 96 height 12
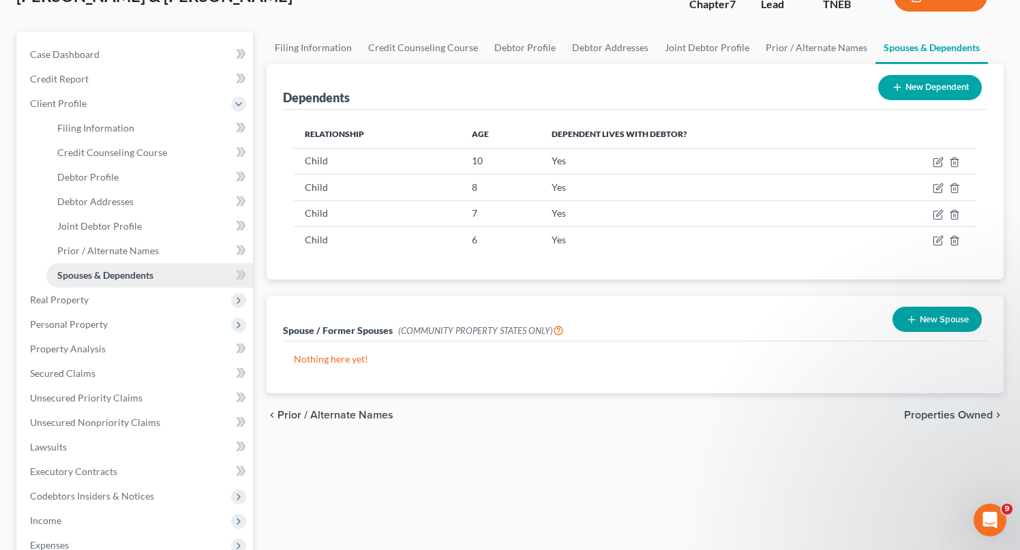
scroll to position [100, 0]
click at [110, 416] on span "Unsecured Nonpriority Claims" at bounding box center [95, 422] width 130 height 12
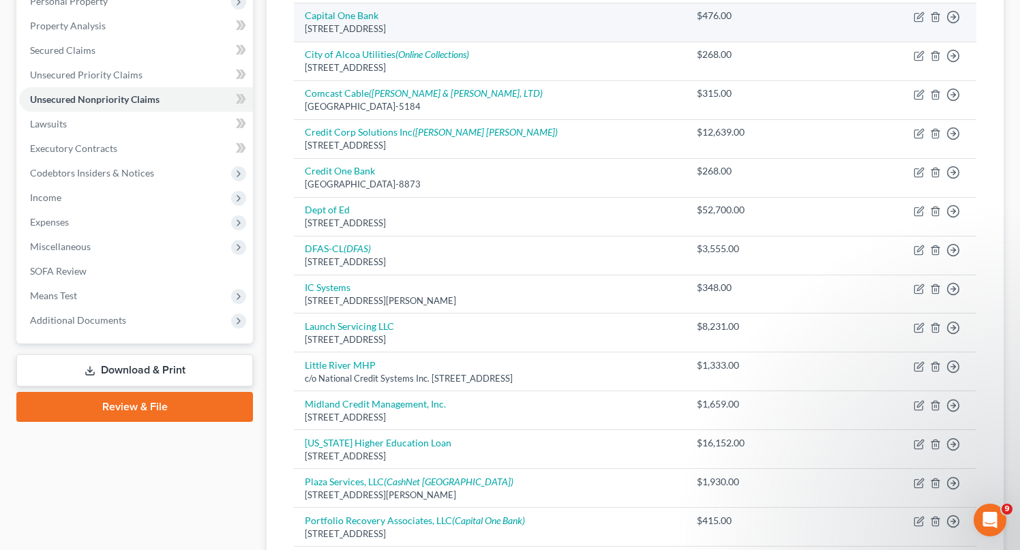
scroll to position [588, 0]
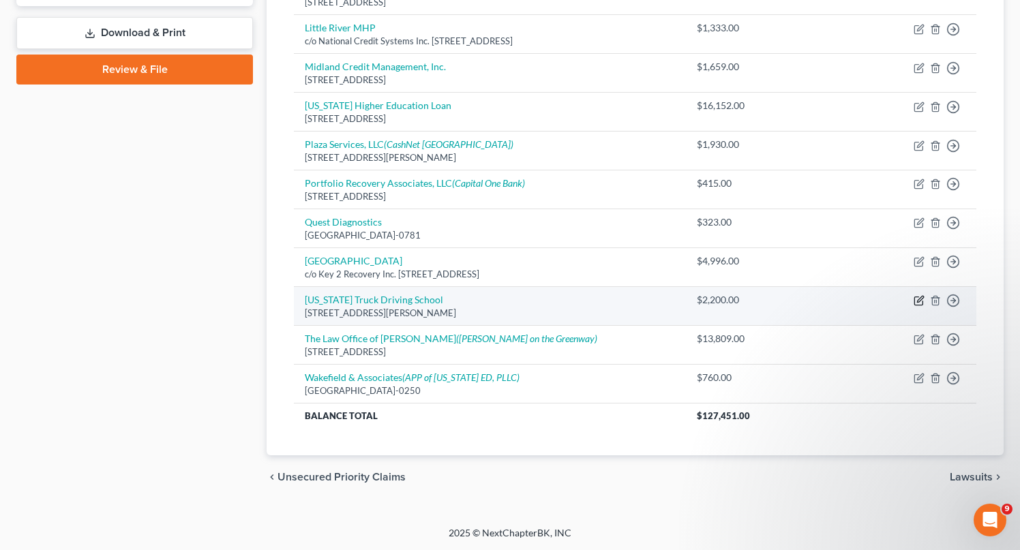
click at [920, 304] on icon "button" at bounding box center [919, 300] width 11 height 11
select select "44"
select select "17"
select select "0"
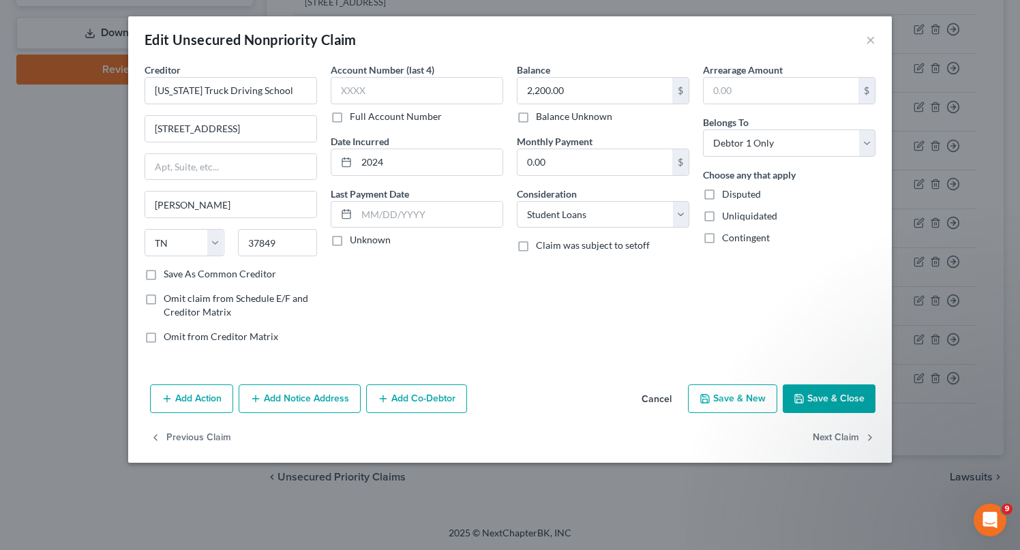
click at [846, 398] on button "Save & Close" at bounding box center [829, 399] width 93 height 29
type input "0"
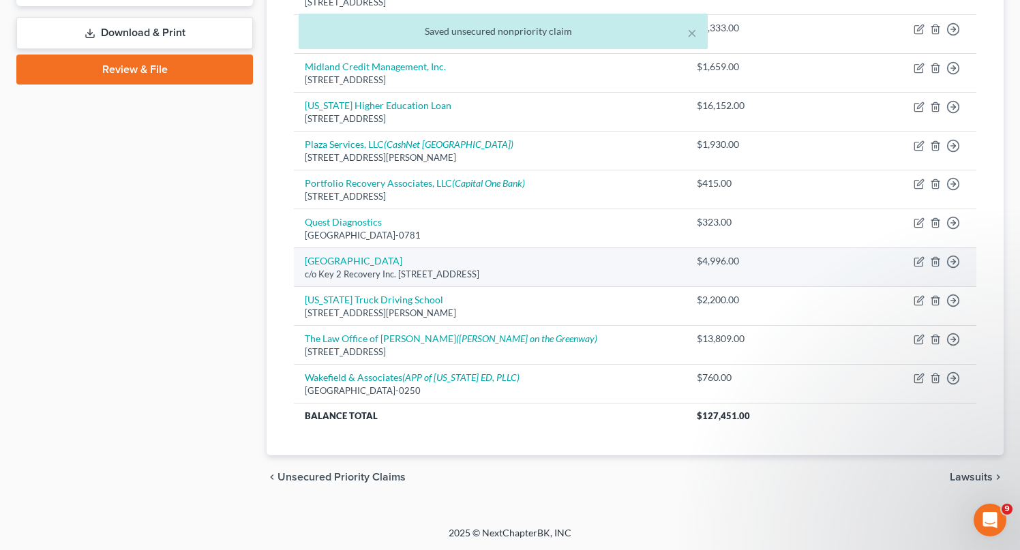
scroll to position [0, 0]
